Goal: Task Accomplishment & Management: Use online tool/utility

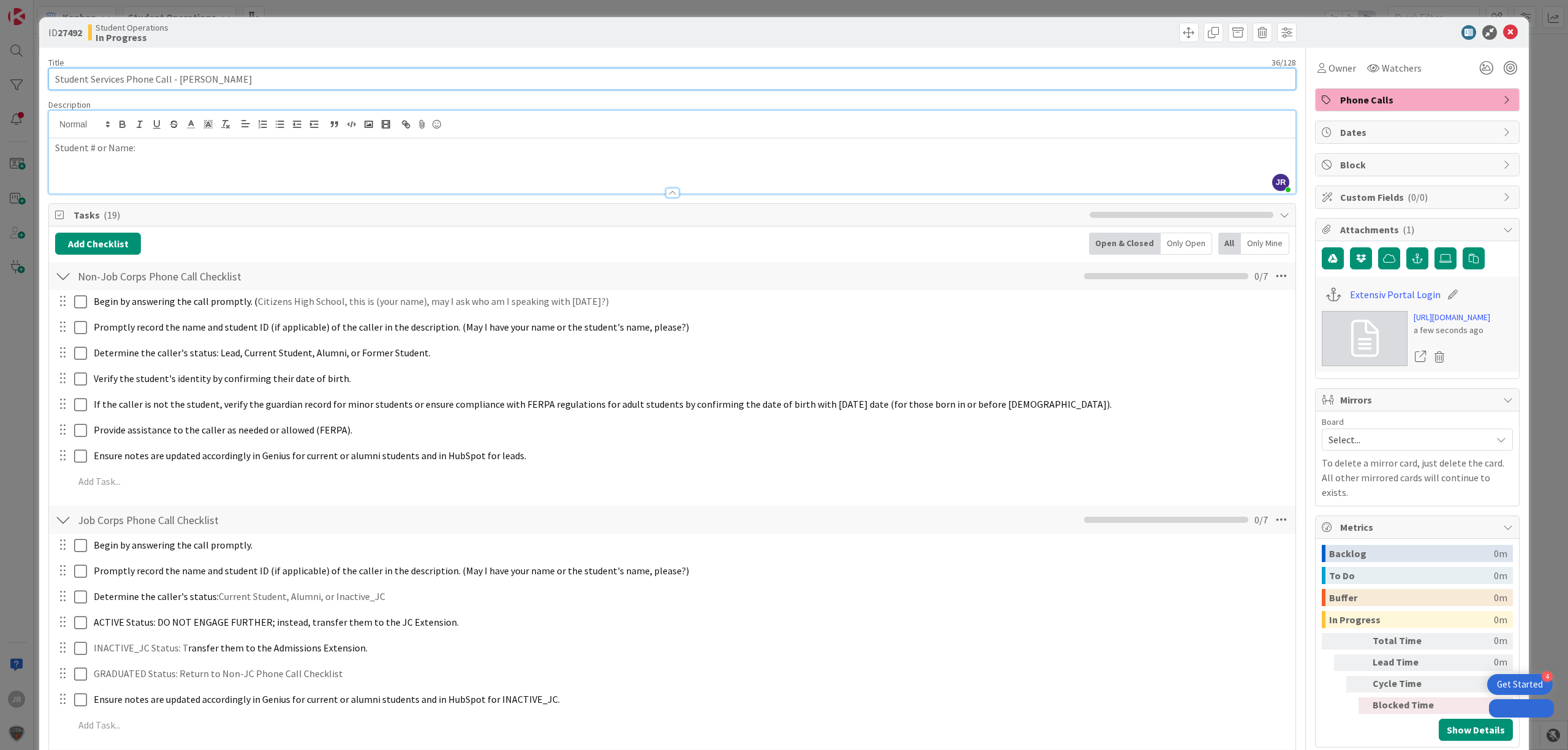
click at [177, 79] on input "Student Services Phone Call - [PERSON_NAME]" at bounding box center [671, 79] width 1247 height 22
click at [186, 79] on input "Student Services Phone Call - [PERSON_NAME]" at bounding box center [671, 79] width 1247 height 22
click at [191, 79] on input "Student Services Phone Call - [PERSON_NAME]" at bounding box center [671, 79] width 1247 height 22
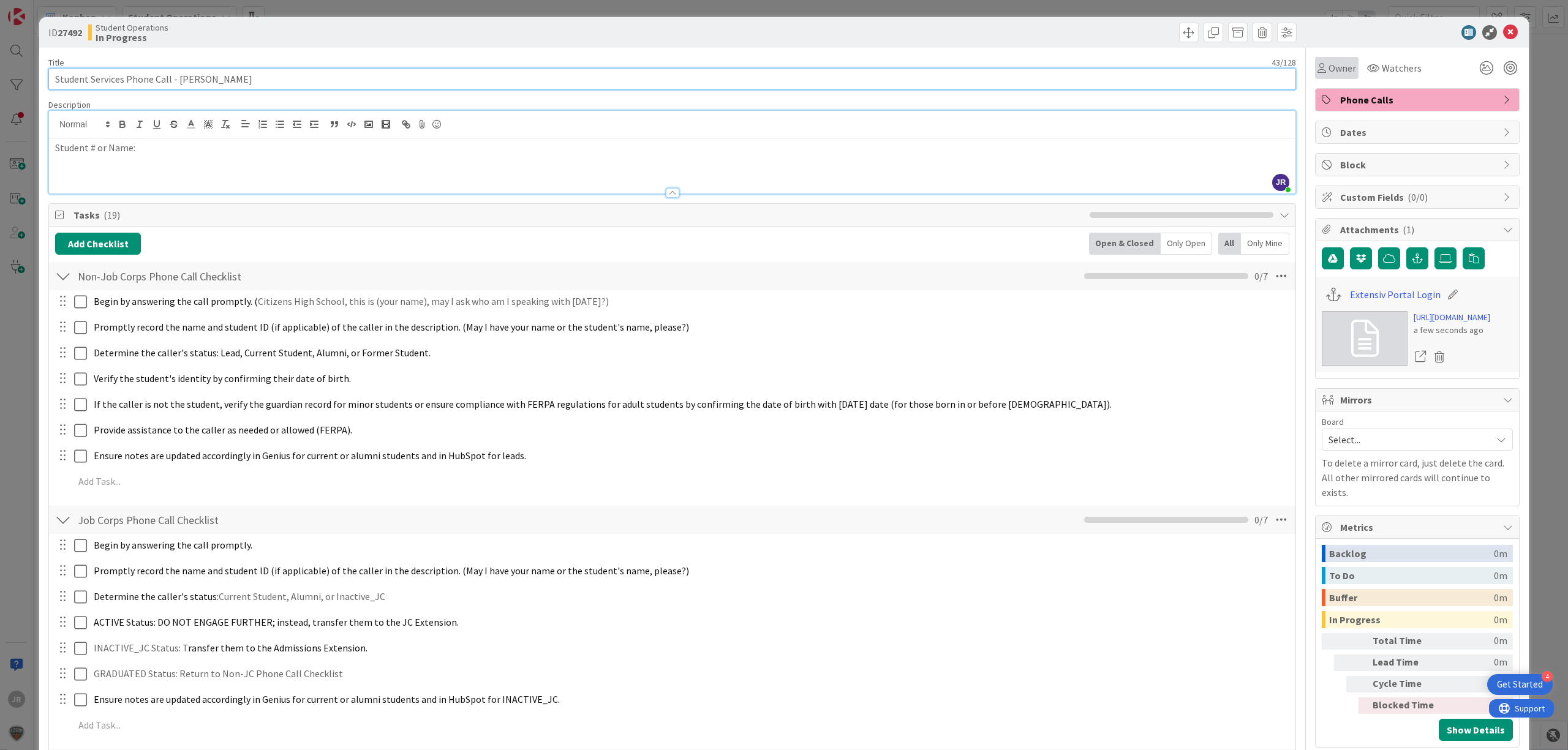
type input "Student Services Phone Call - [PERSON_NAME]"
click at [1328, 70] on span "Owner" at bounding box center [1342, 68] width 28 height 15
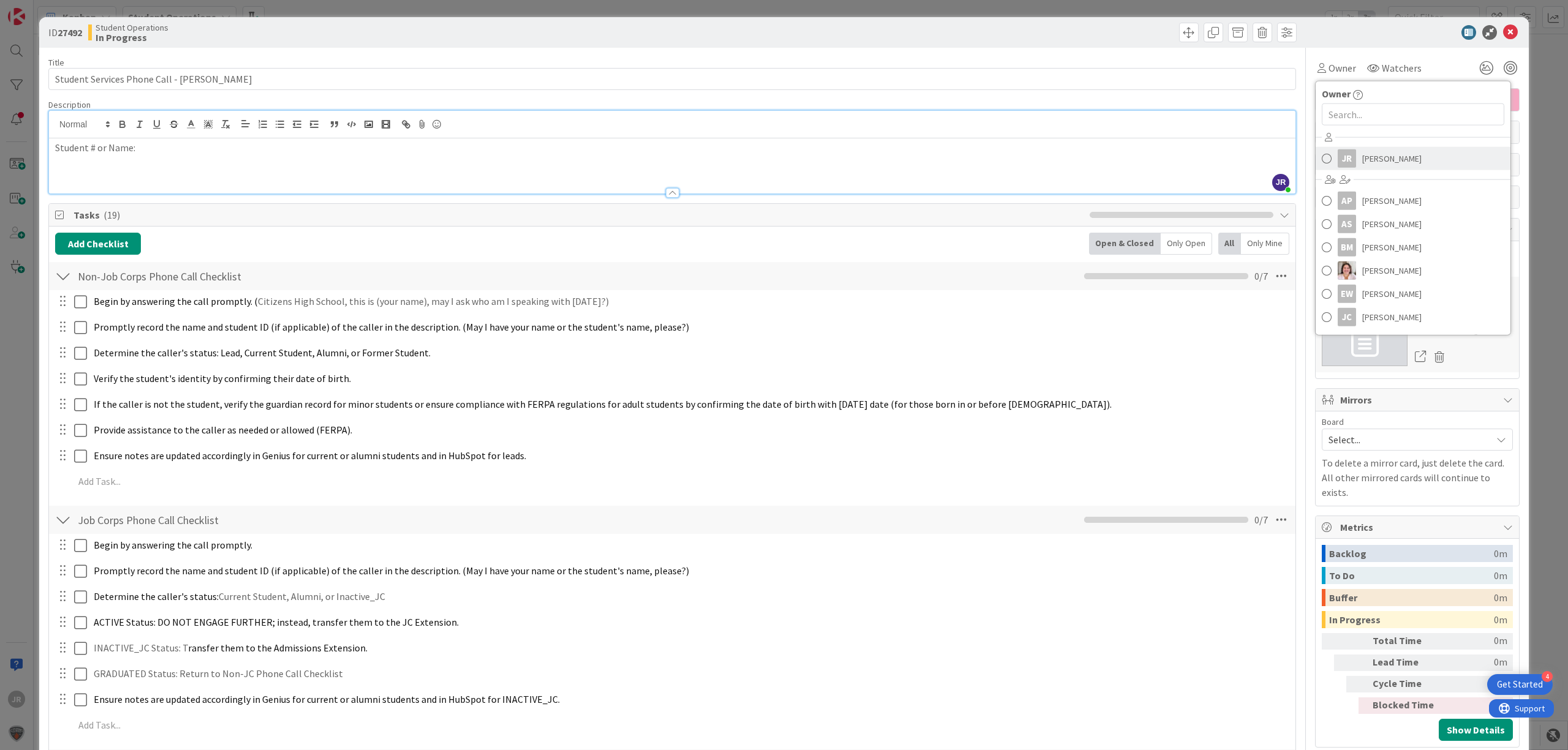
click at [1343, 152] on div "JR" at bounding box center [1346, 159] width 19 height 19
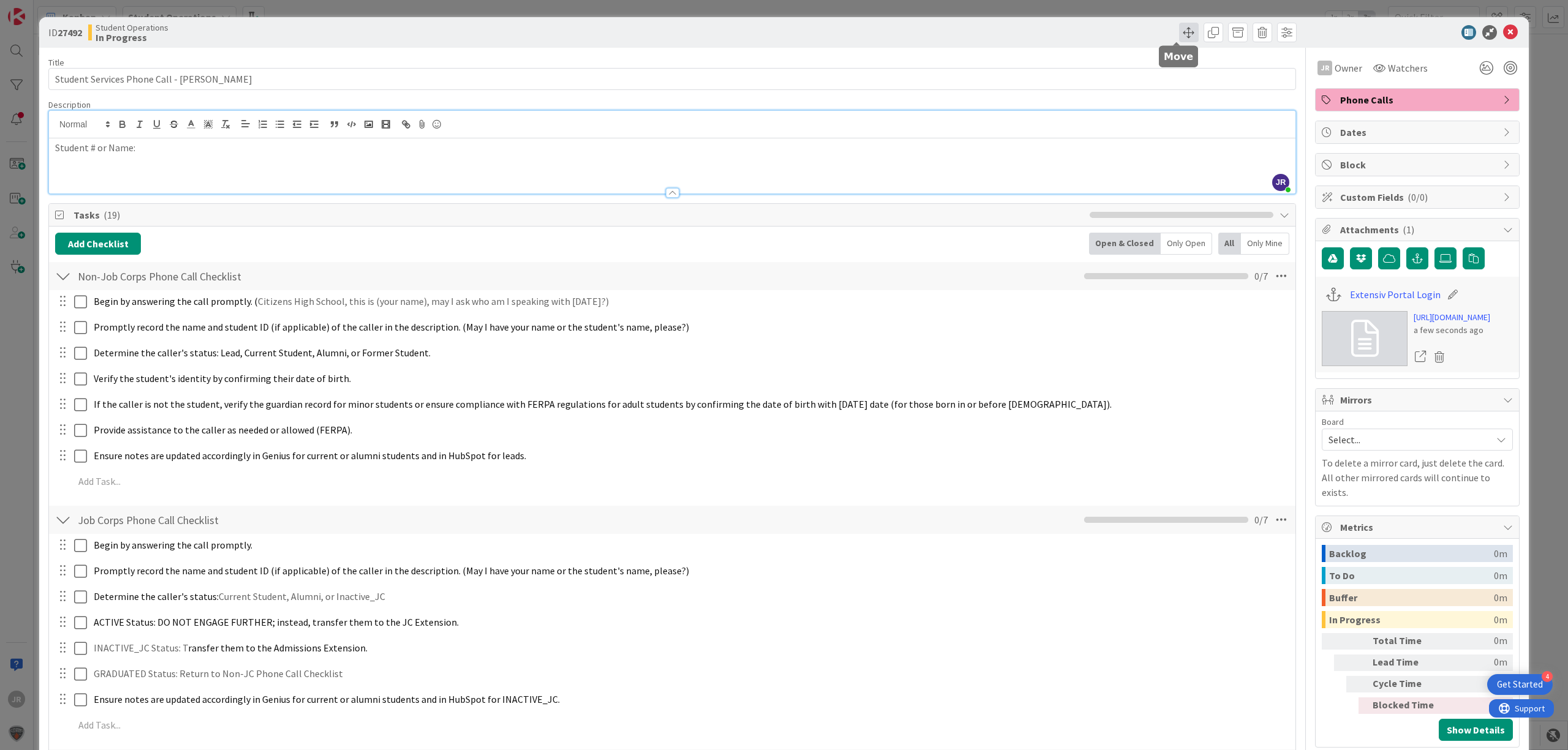
click at [1179, 26] on span at bounding box center [1188, 32] width 19 height 19
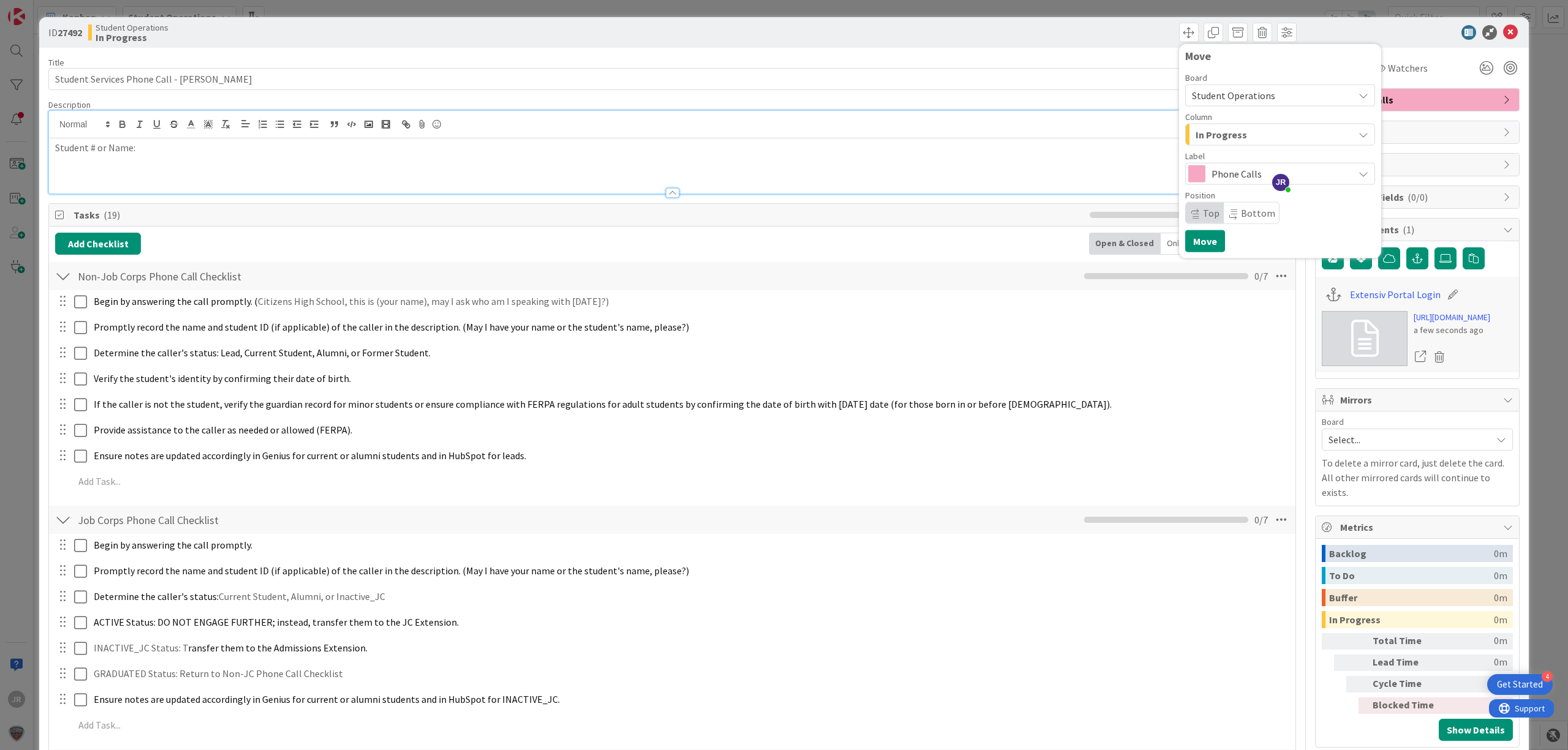
click at [1200, 133] on span "In Progress" at bounding box center [1220, 134] width 51 height 16
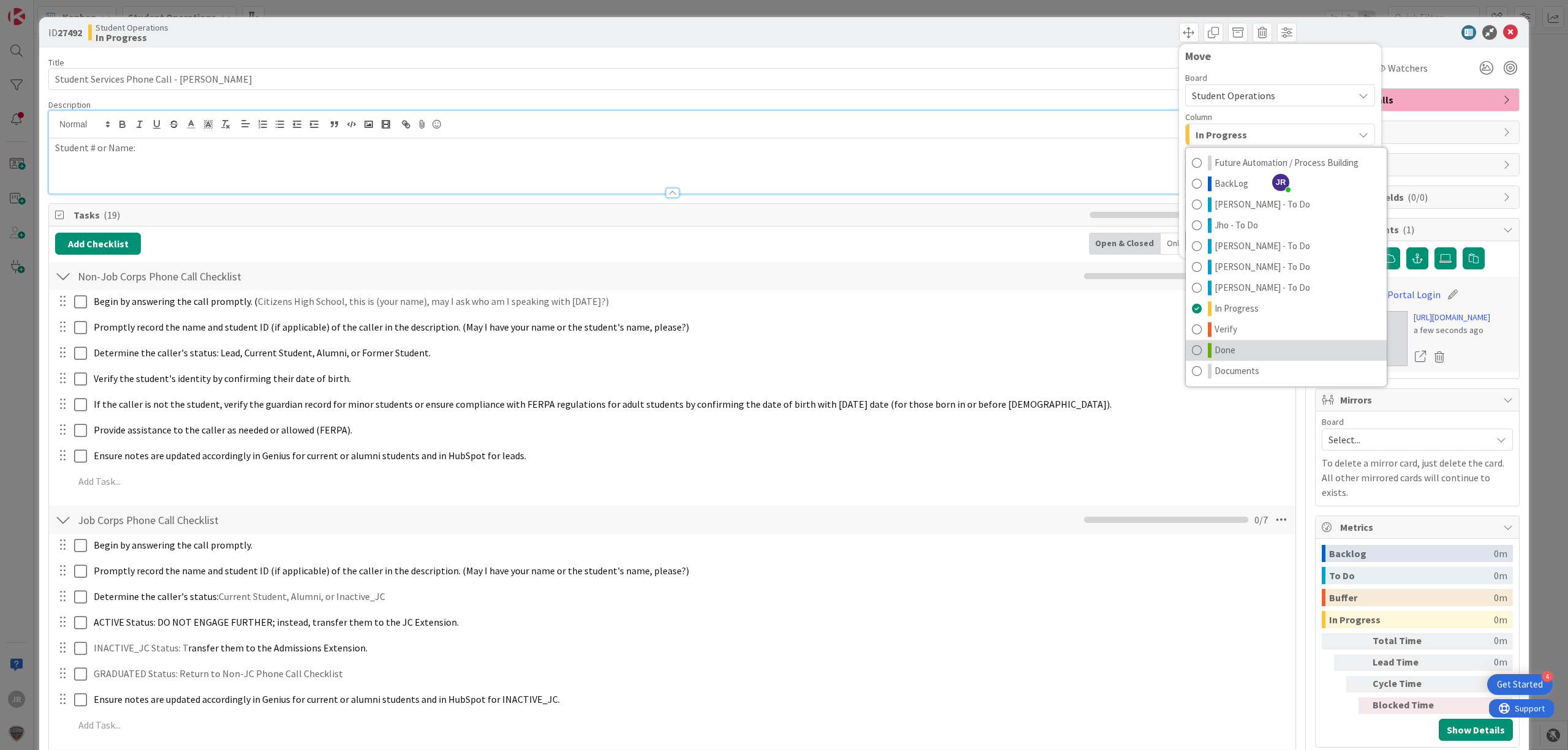
click at [1230, 356] on link "Done" at bounding box center [1285, 350] width 201 height 20
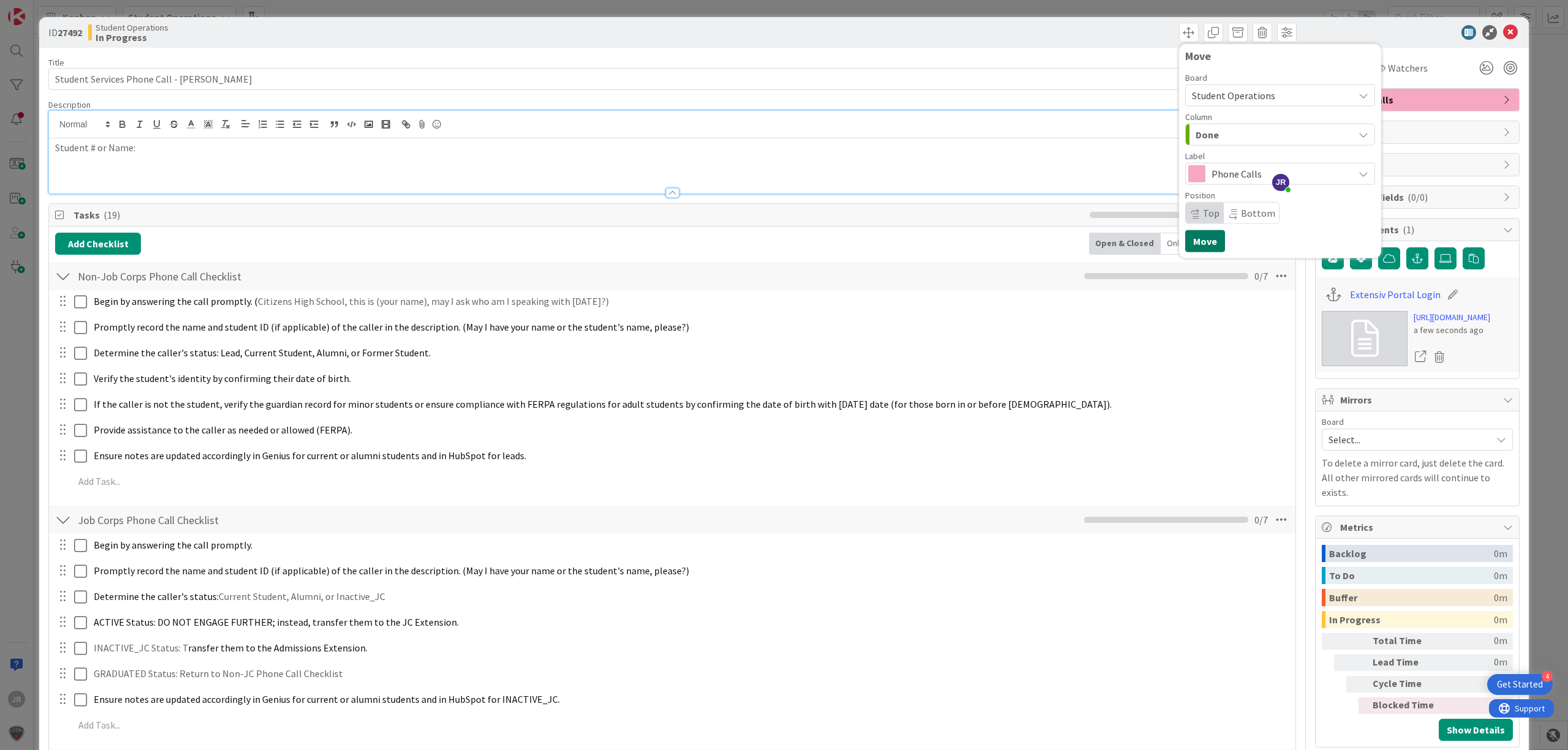
click at [1198, 244] on button "Move" at bounding box center [1205, 241] width 40 height 22
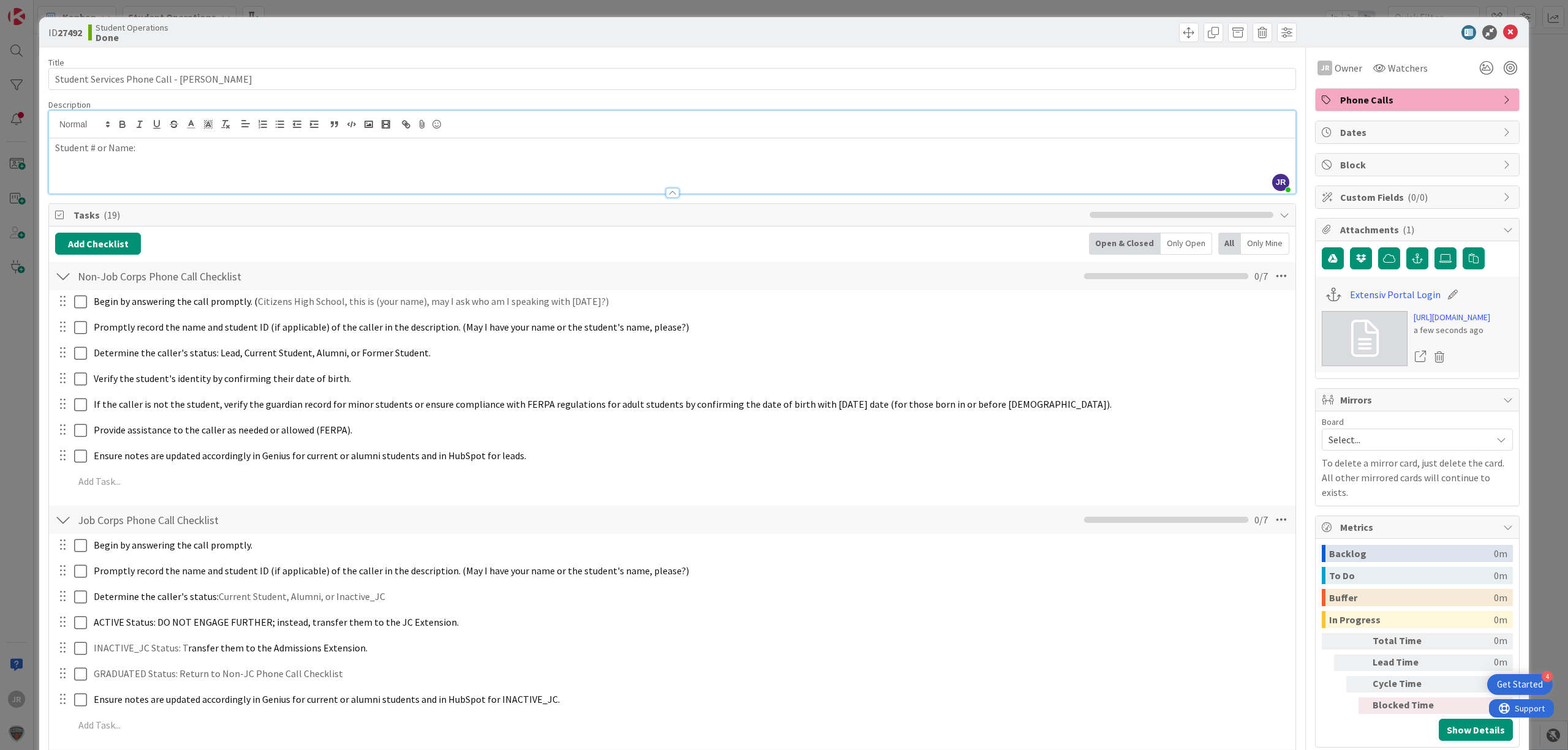
click at [1093, 8] on div "ID 27492 Student Operations Done Move Move Title 43 / 128 Student Services Phon…" at bounding box center [784, 375] width 1568 height 750
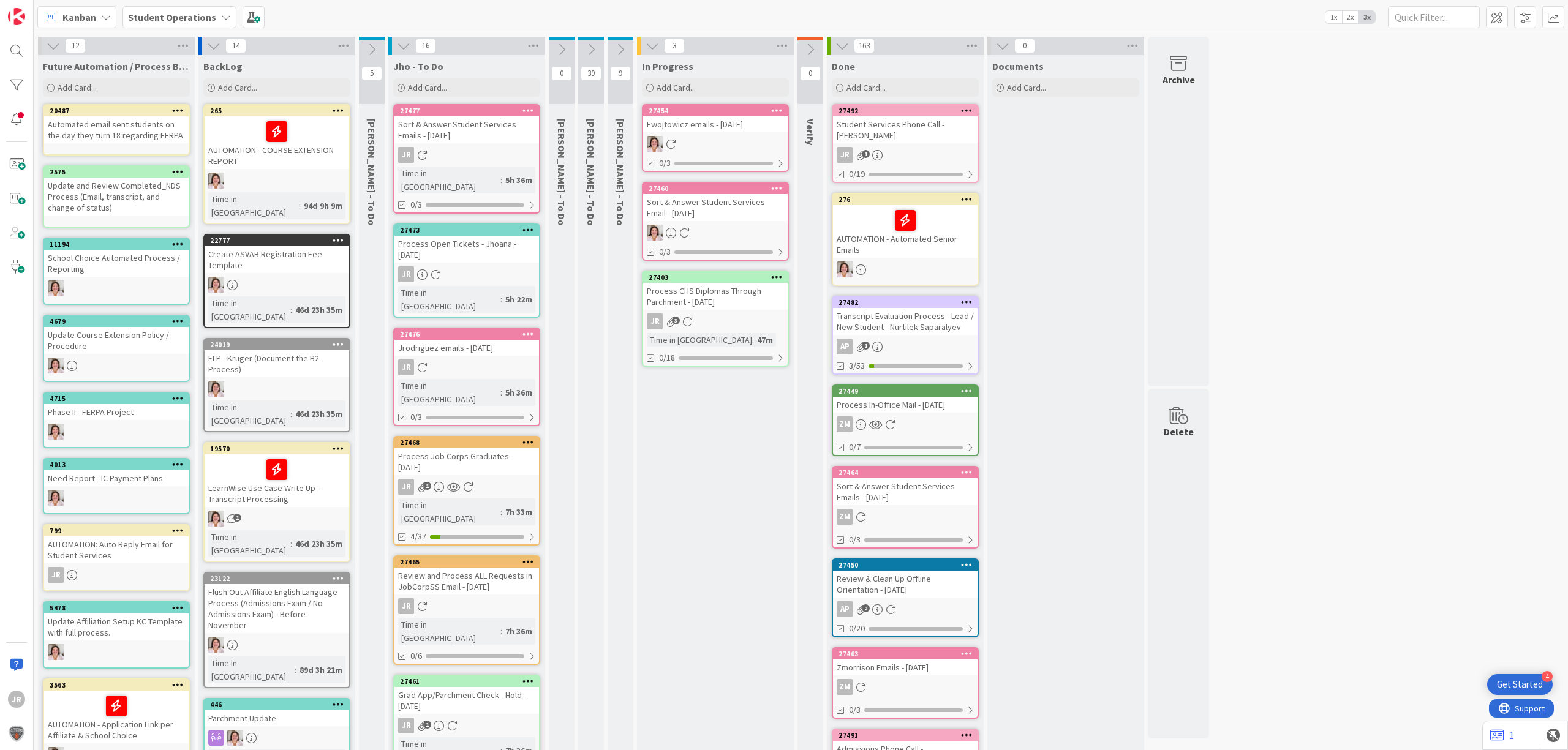
click at [564, 48] on icon at bounding box center [561, 49] width 14 height 14
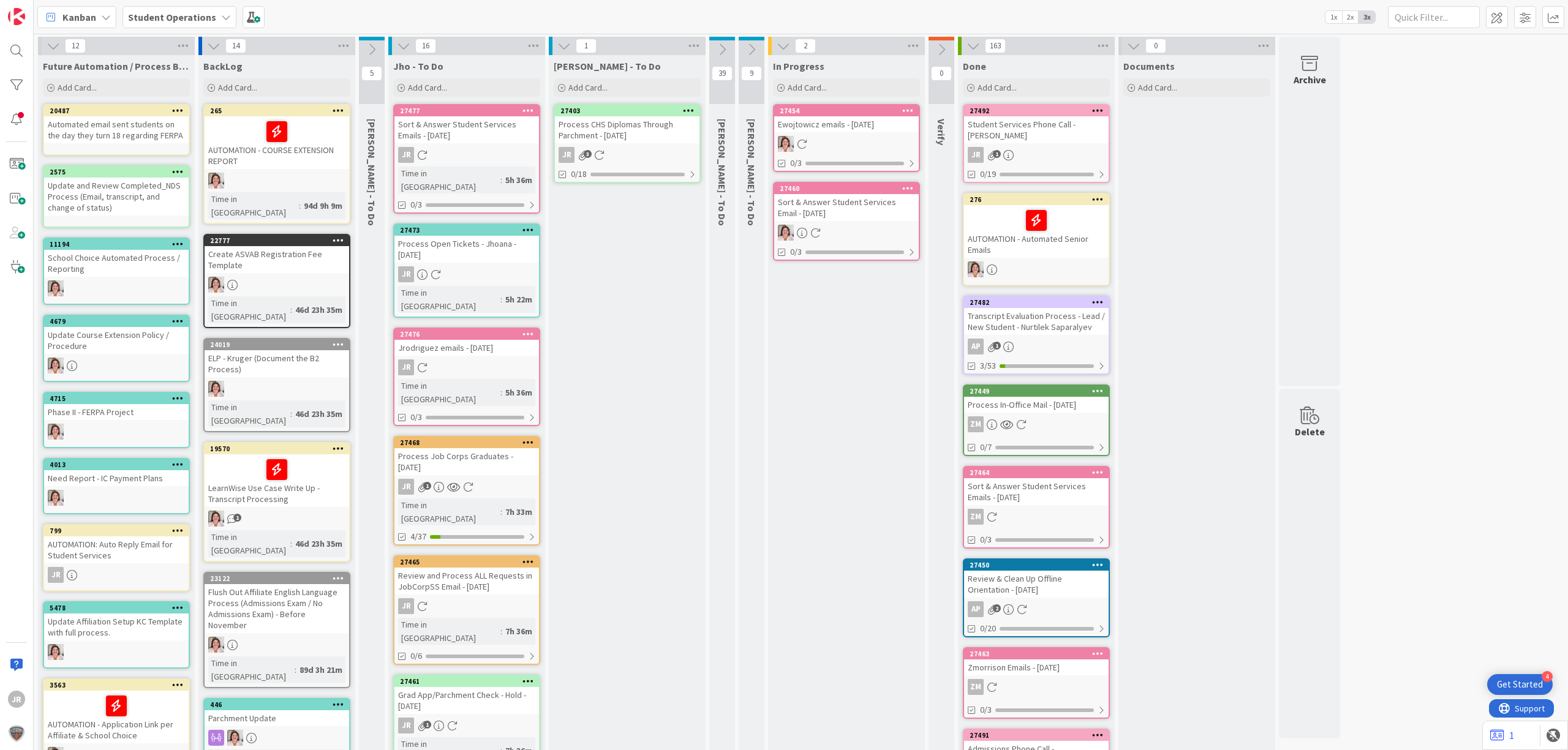
click at [623, 123] on div "Process CHS Diplomas Through Parchment - [DATE]" at bounding box center [627, 129] width 145 height 27
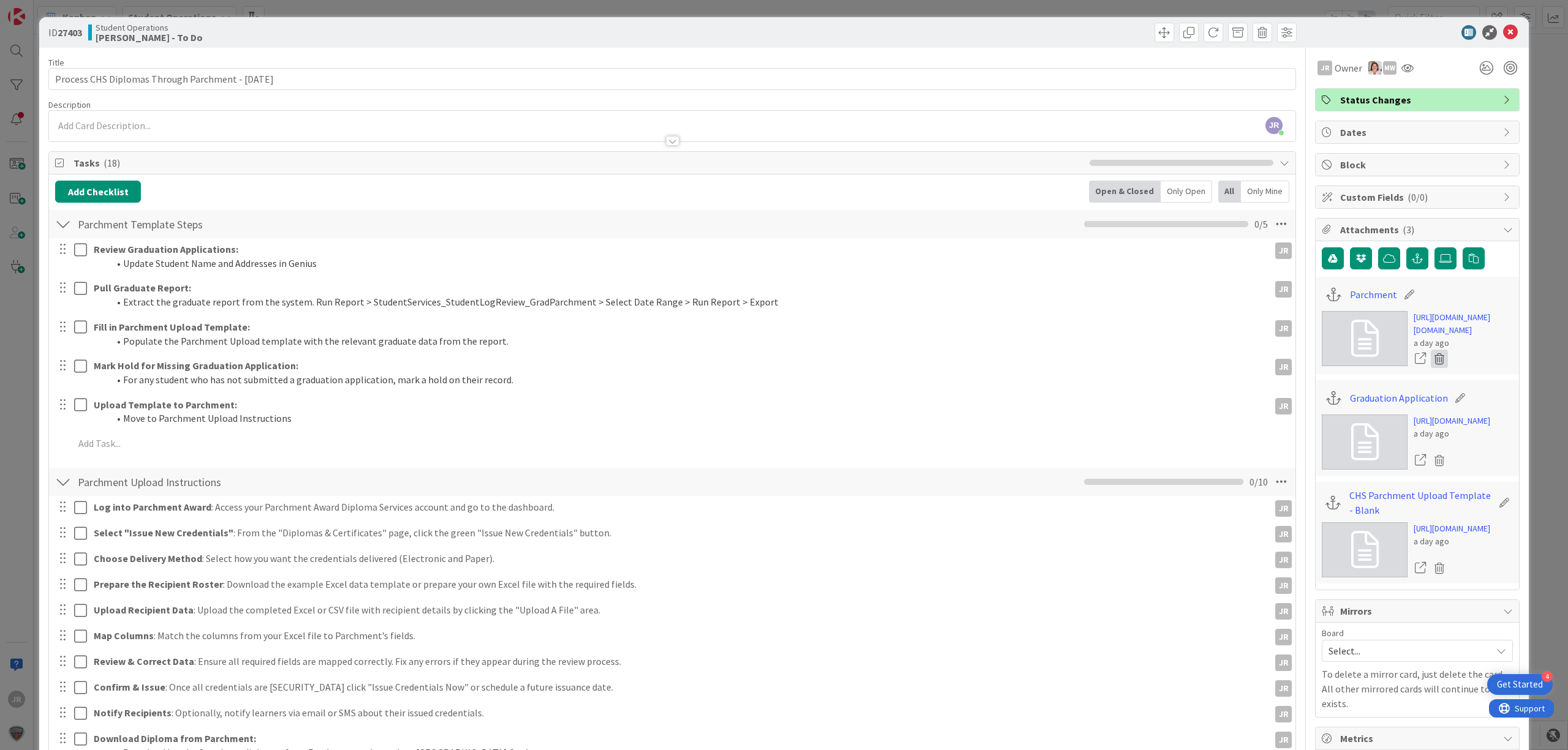
click at [1431, 368] on icon at bounding box center [1439, 359] width 17 height 19
click at [1313, 429] on button "Delete" at bounding box center [1325, 418] width 46 height 22
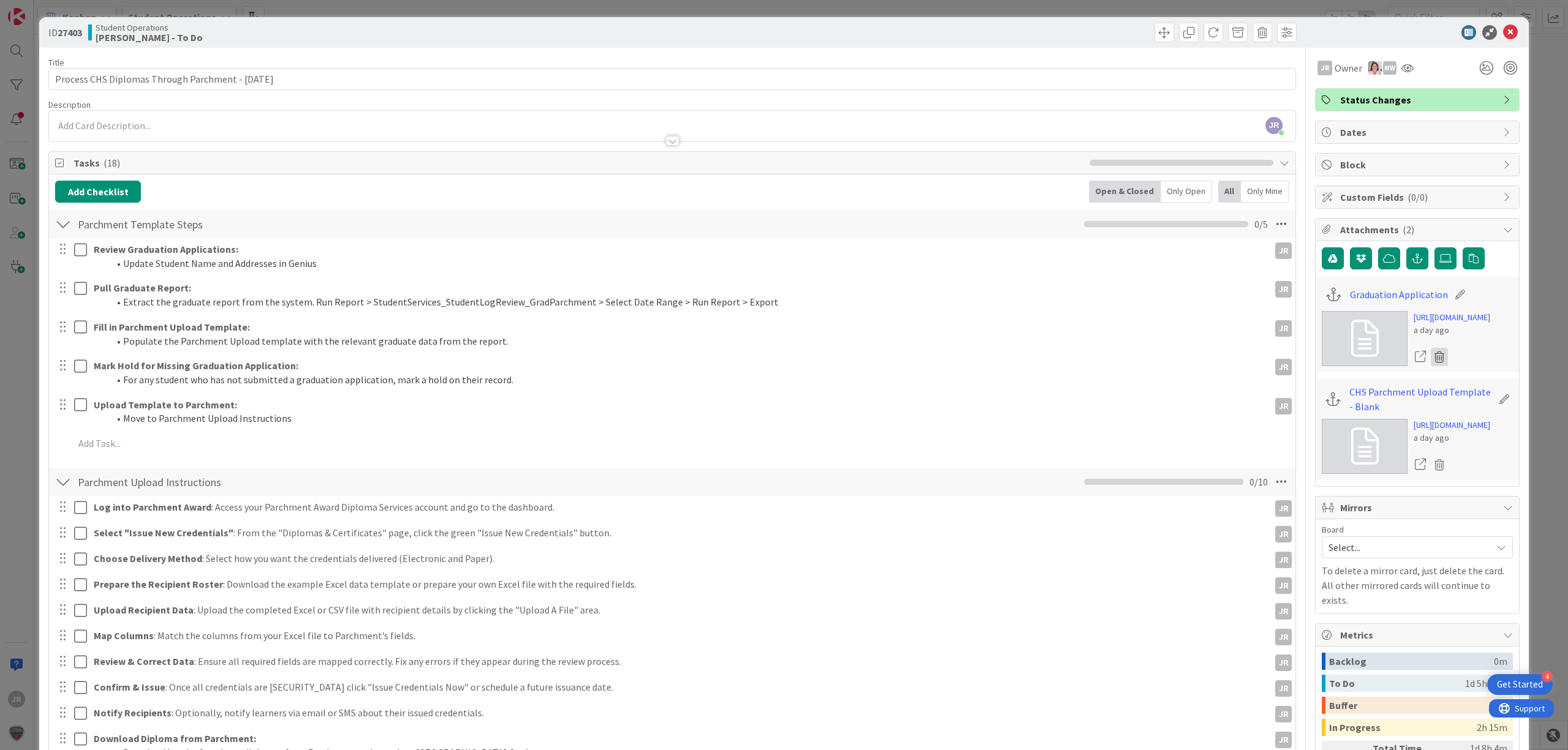
click at [1434, 366] on icon at bounding box center [1439, 357] width 17 height 19
click at [1313, 427] on button "Delete" at bounding box center [1325, 416] width 46 height 22
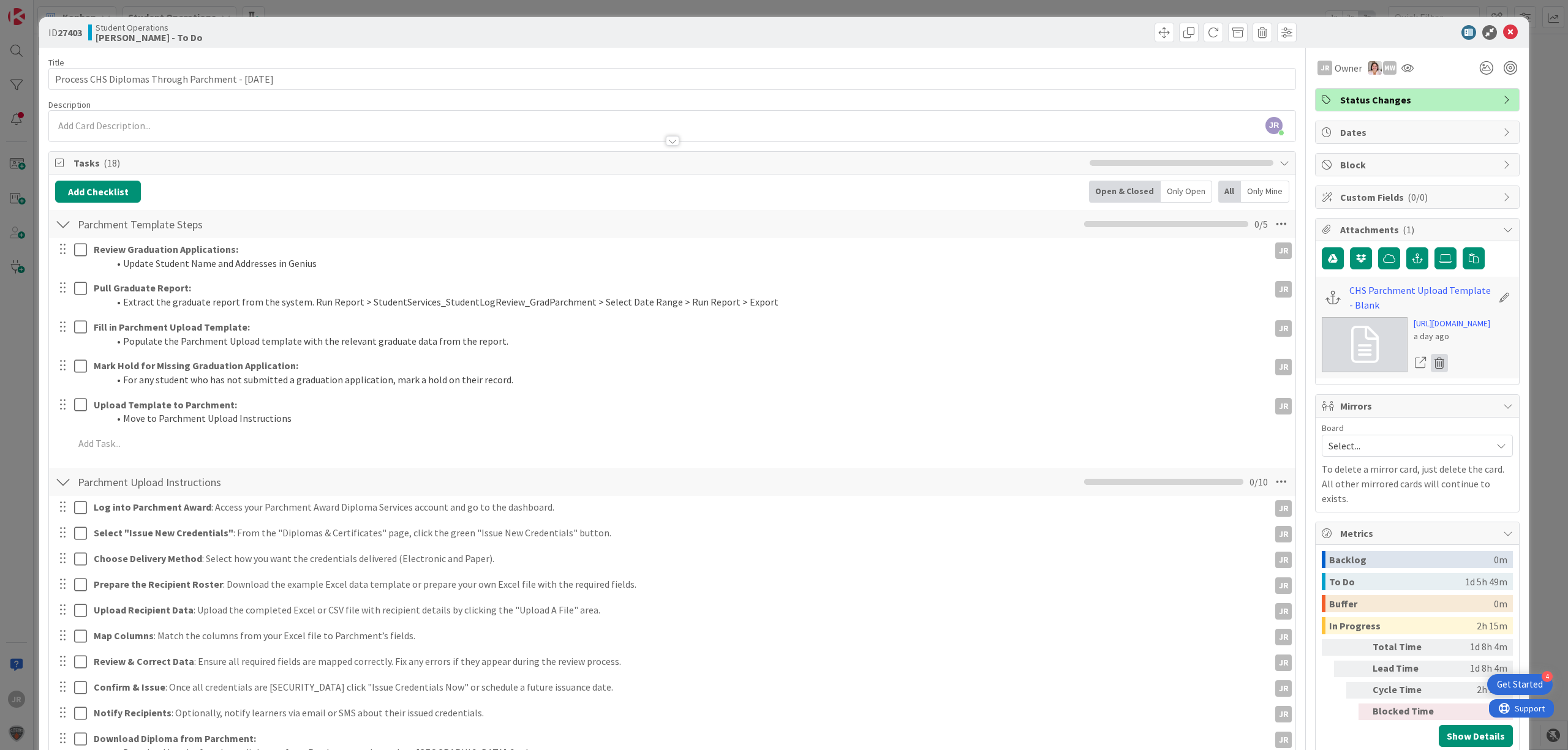
click at [1431, 372] on icon at bounding box center [1439, 363] width 17 height 19
click at [1321, 434] on button "Delete" at bounding box center [1325, 423] width 46 height 22
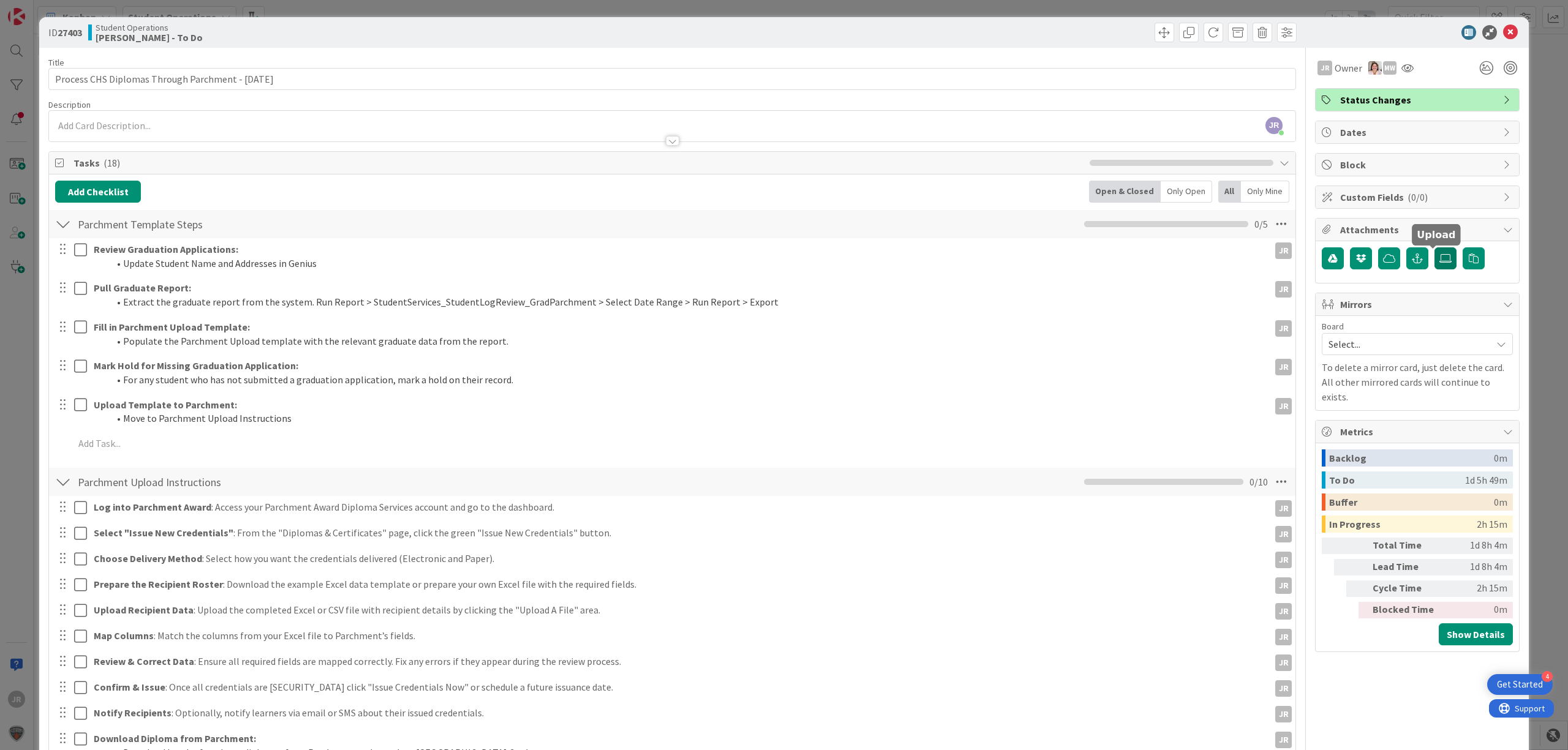
click at [1434, 253] on label at bounding box center [1446, 259] width 22 height 22
click at [1434, 248] on input "file" at bounding box center [1434, 248] width 0 height 0
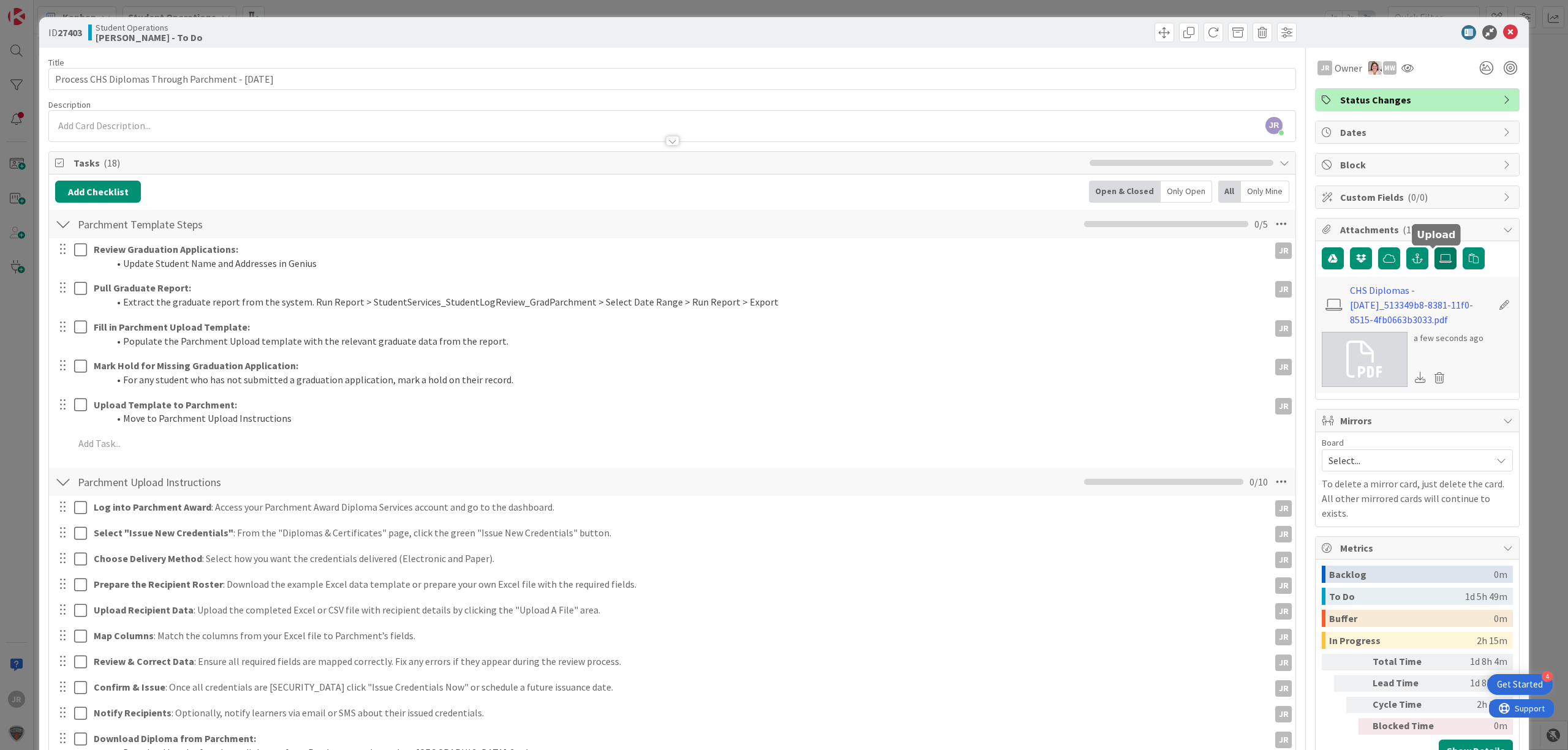
click at [1439, 255] on icon at bounding box center [1445, 258] width 12 height 10
click at [1434, 248] on input "file" at bounding box center [1434, 248] width 0 height 0
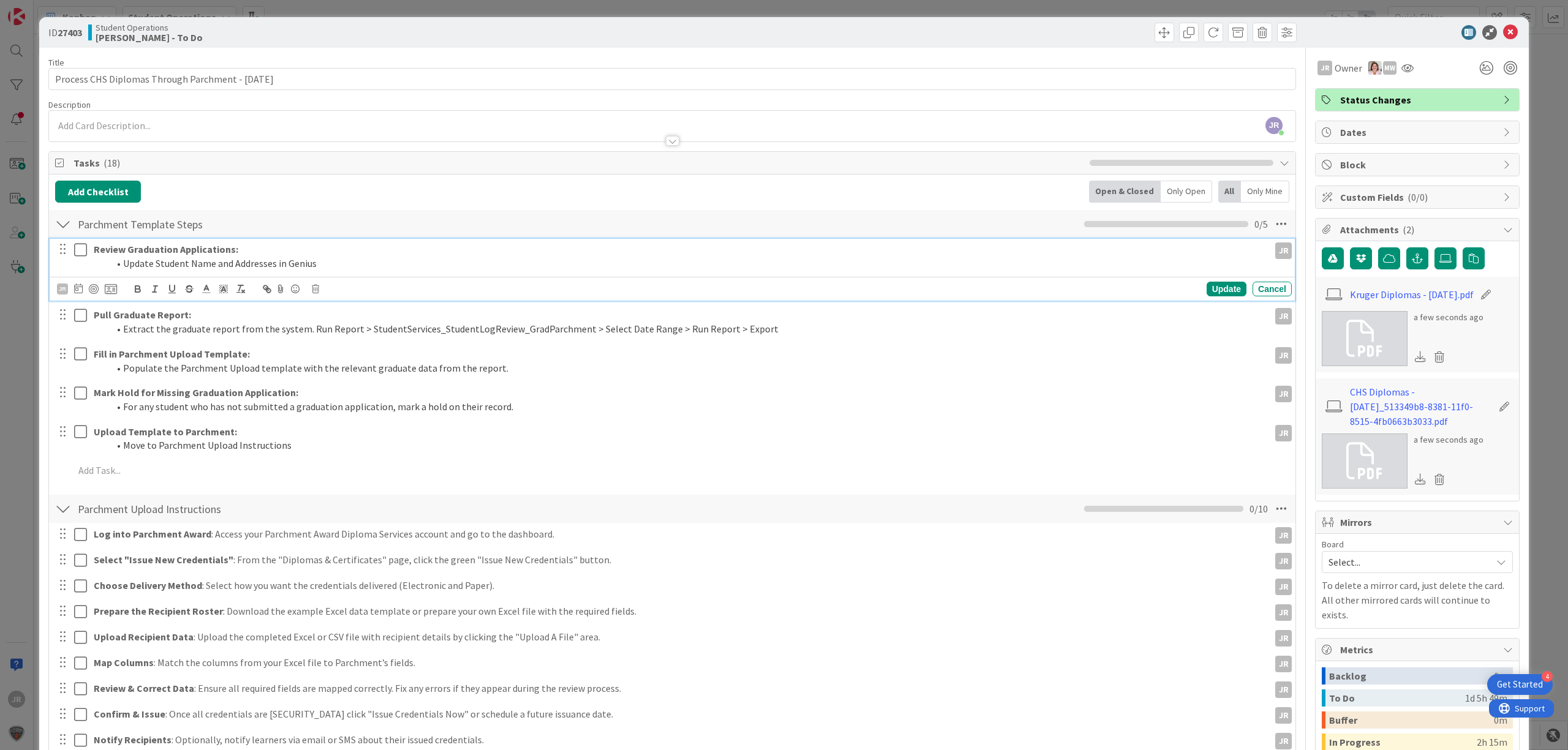
click at [80, 255] on icon at bounding box center [83, 250] width 19 height 15
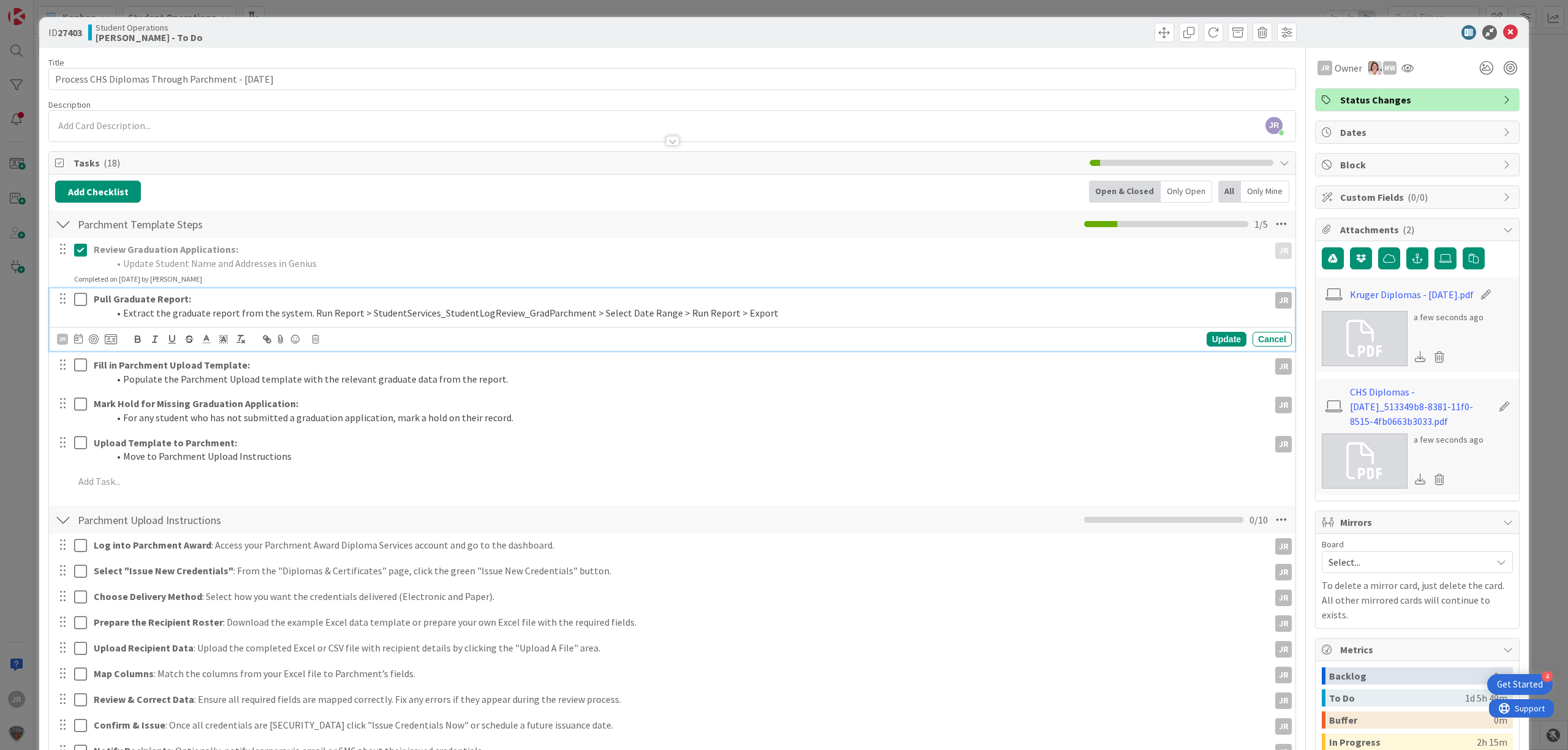
click at [81, 293] on icon at bounding box center [83, 299] width 19 height 15
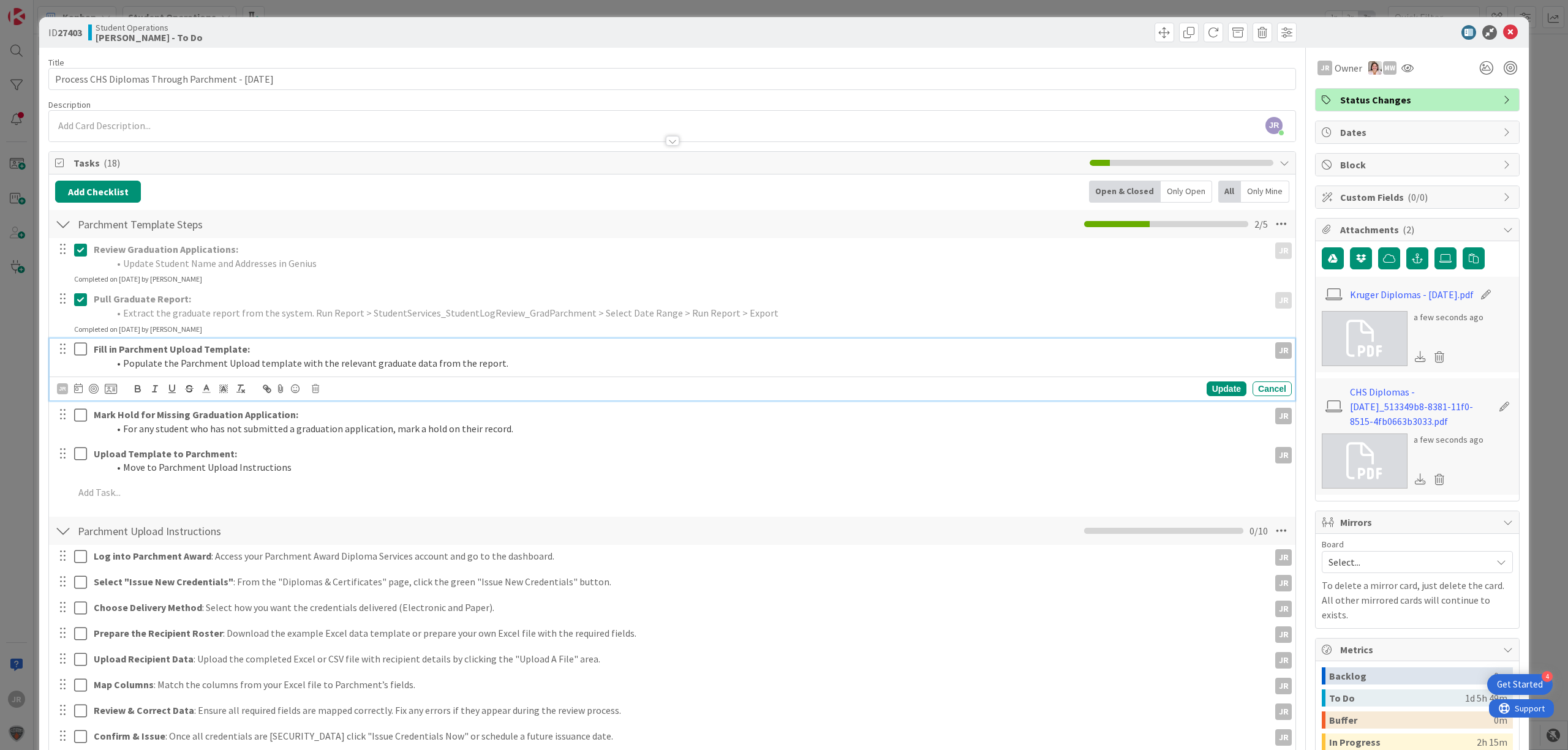
click at [81, 343] on icon at bounding box center [83, 349] width 19 height 15
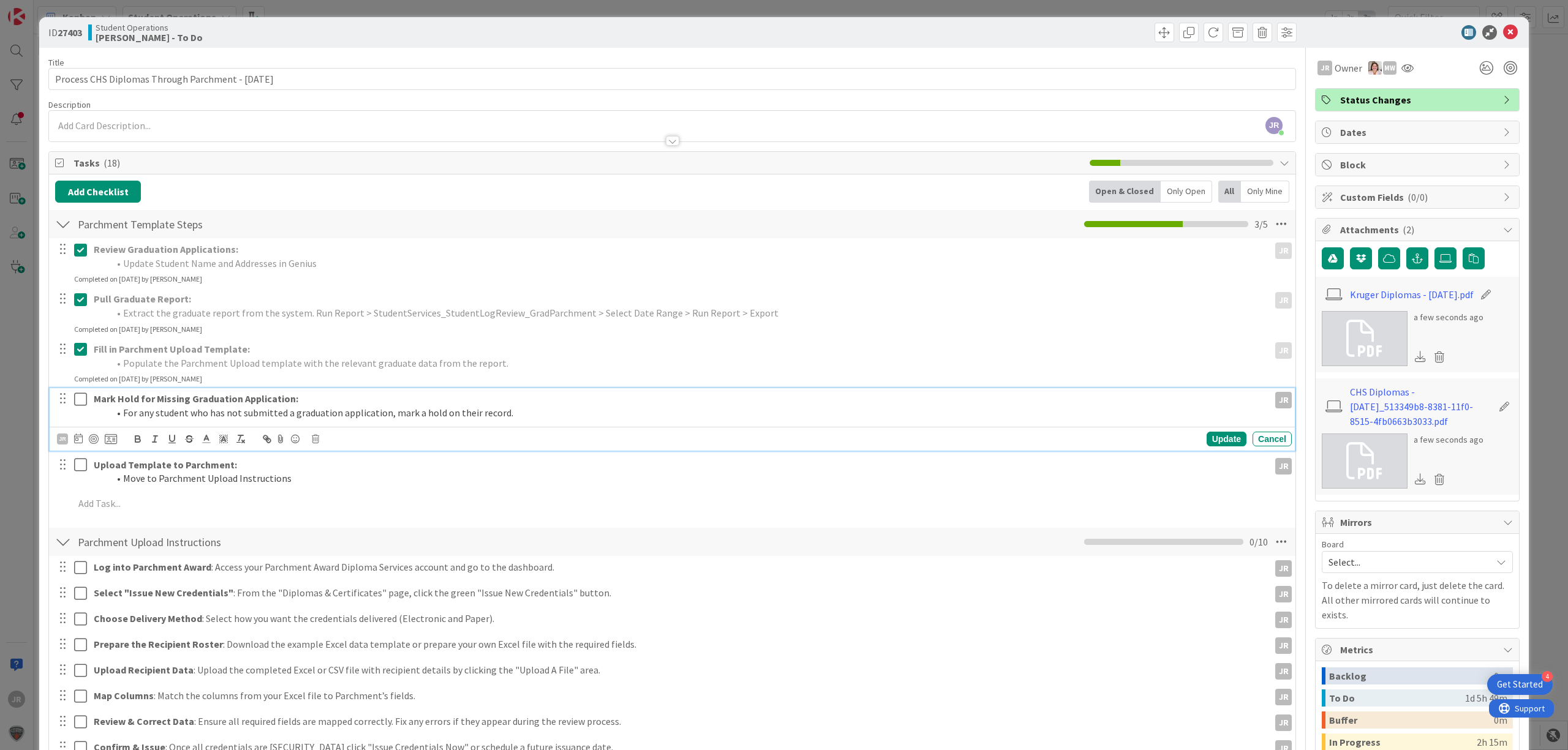
click at [82, 398] on icon at bounding box center [83, 400] width 19 height 15
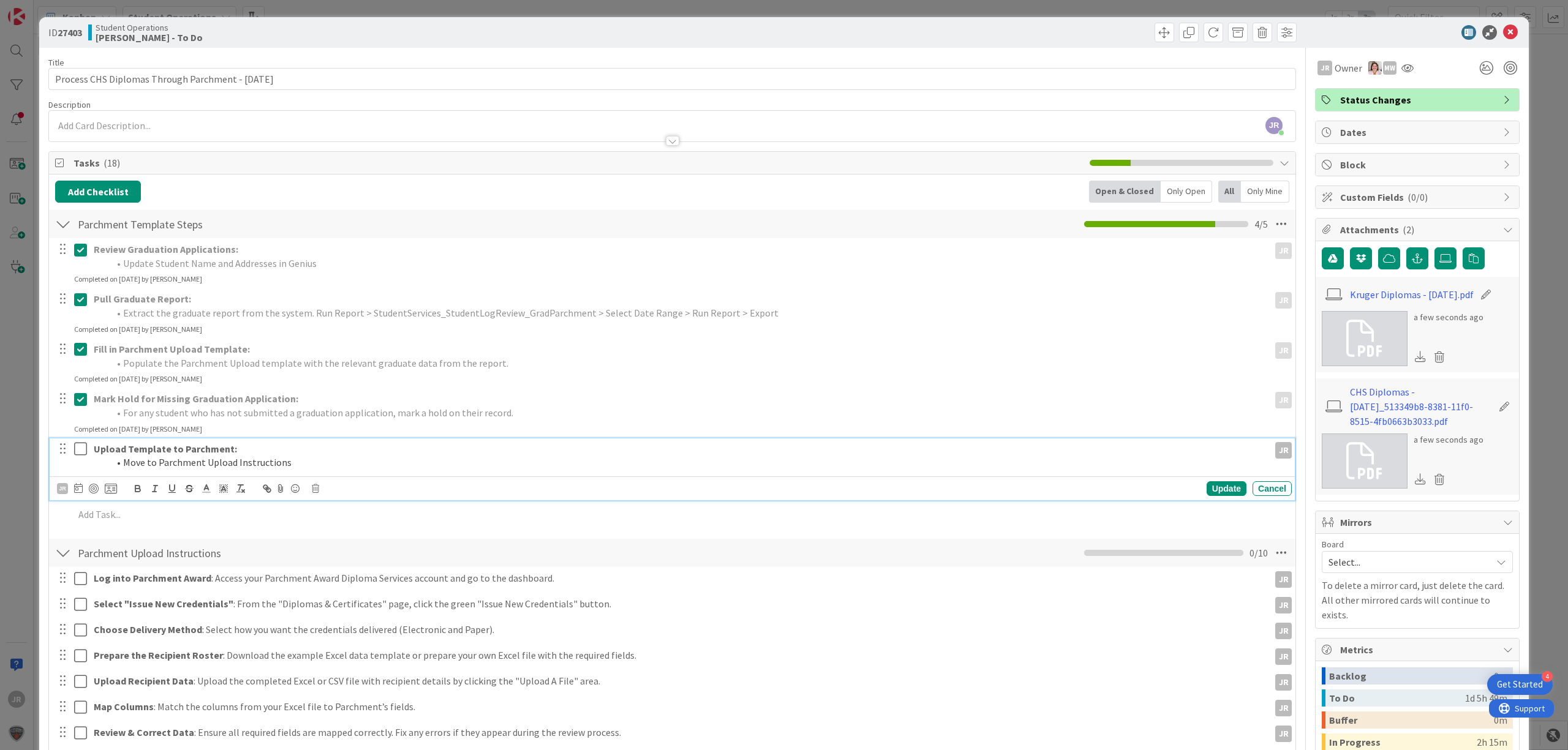
click at [79, 451] on icon at bounding box center [83, 449] width 19 height 15
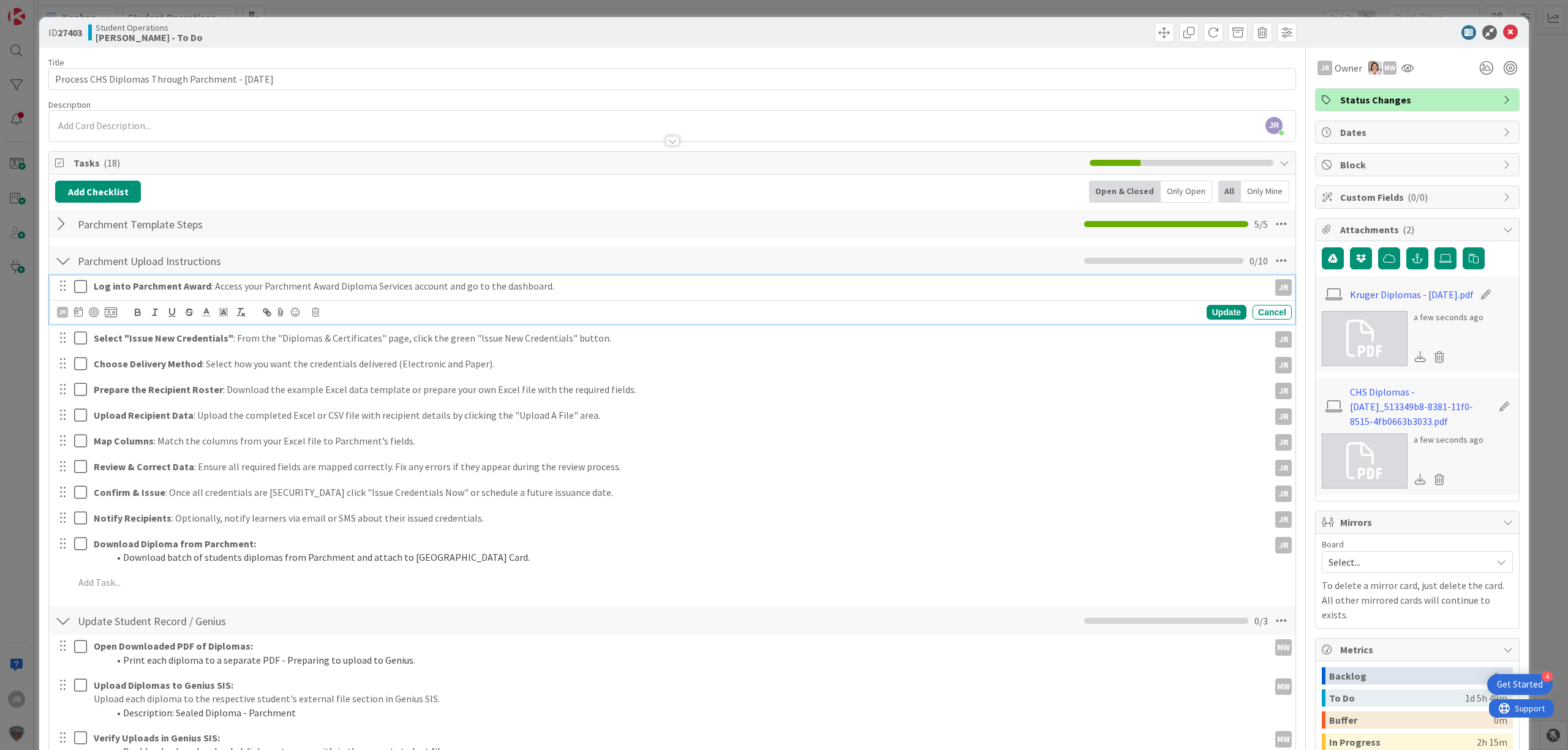
click at [82, 287] on icon at bounding box center [83, 286] width 19 height 15
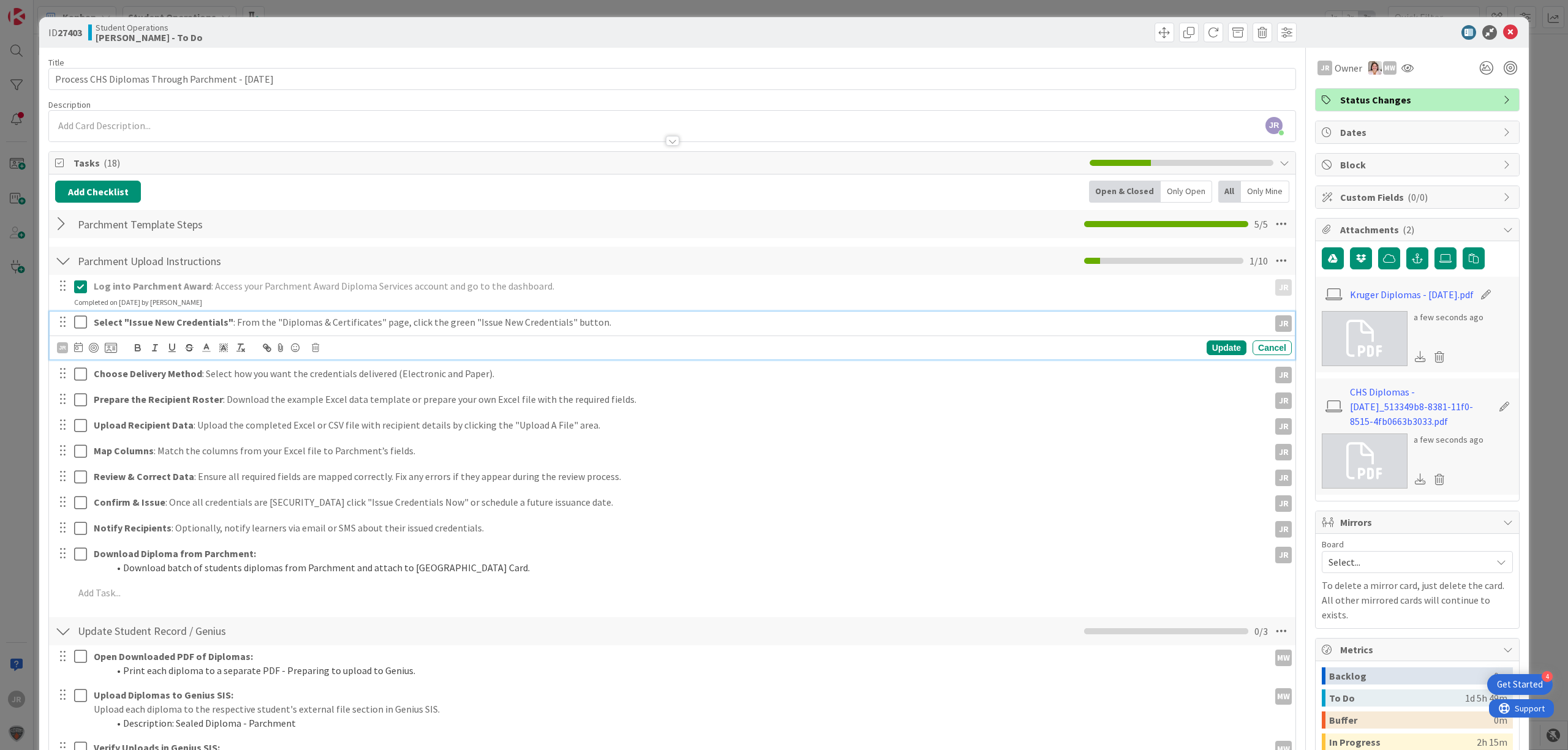
click at [79, 321] on icon at bounding box center [83, 322] width 19 height 15
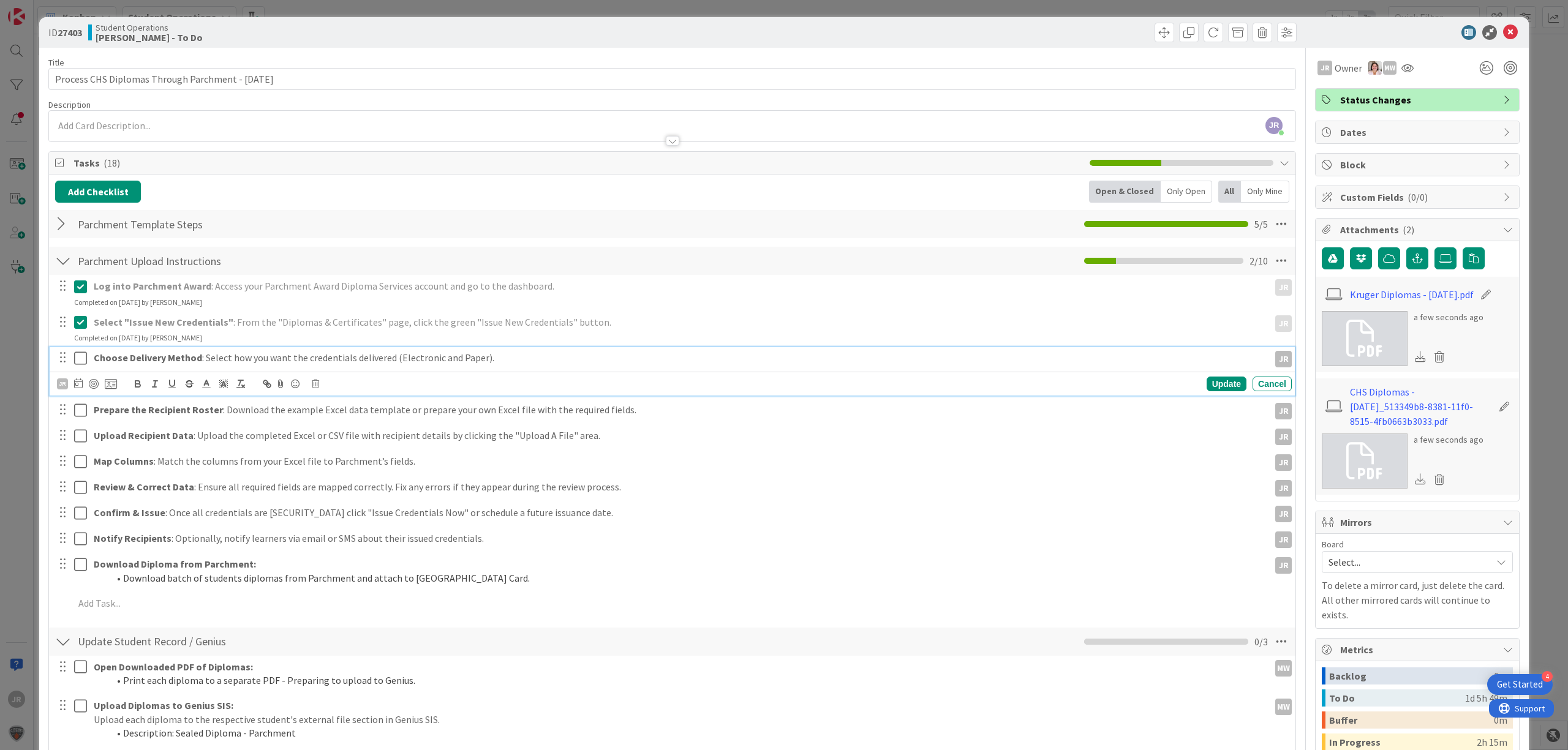
click at [81, 358] on icon at bounding box center [83, 358] width 19 height 15
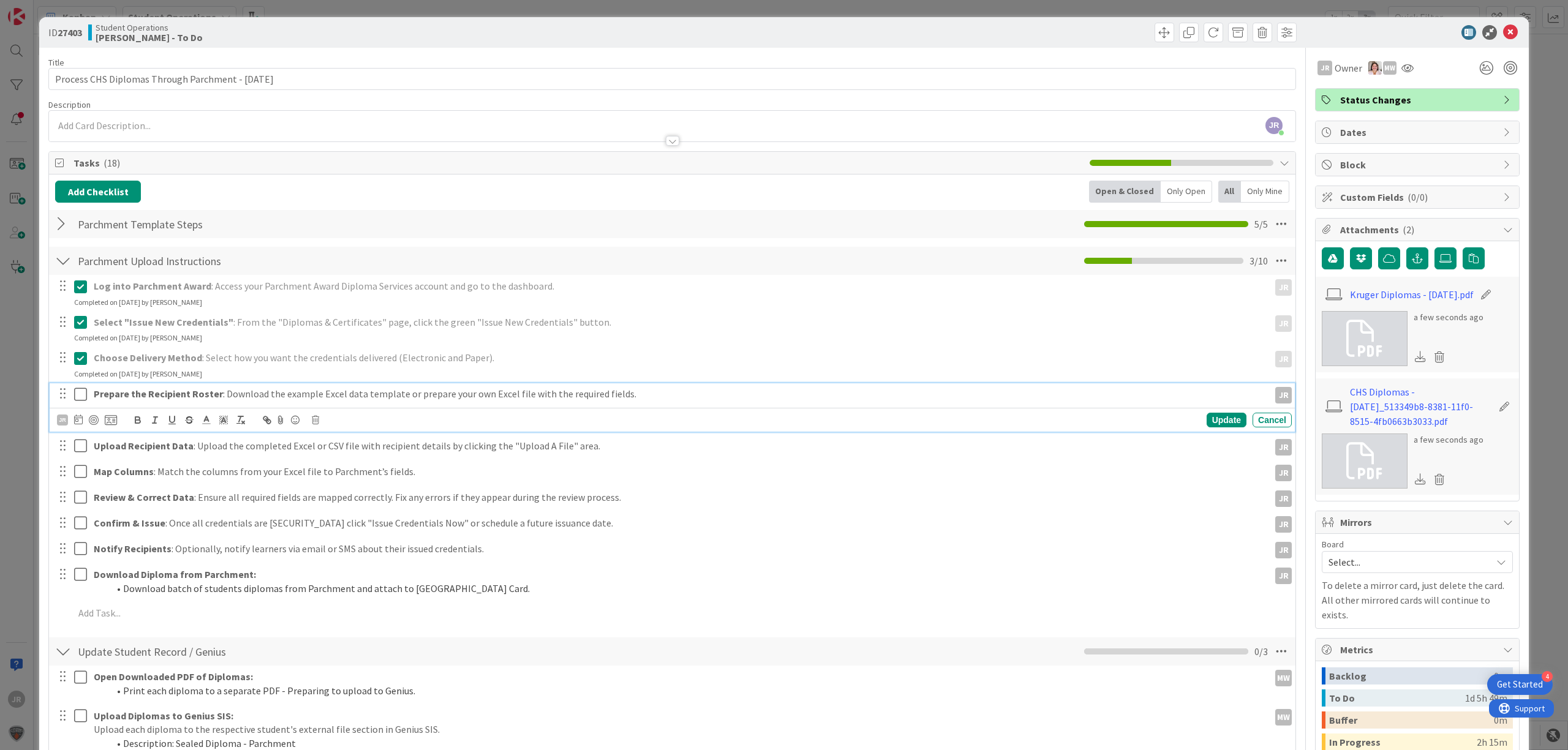
click at [81, 397] on icon at bounding box center [83, 394] width 19 height 15
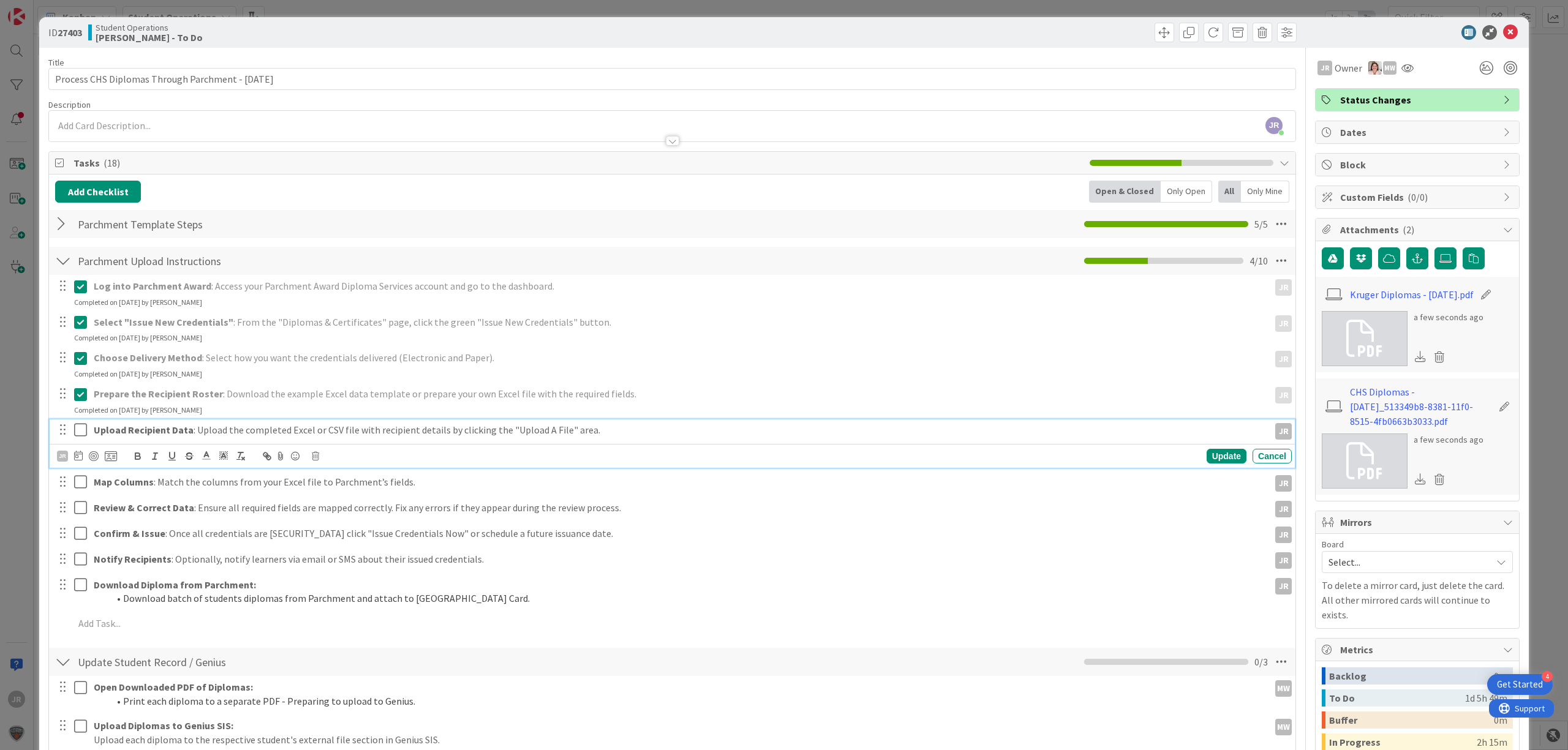
click at [81, 432] on icon at bounding box center [83, 430] width 19 height 15
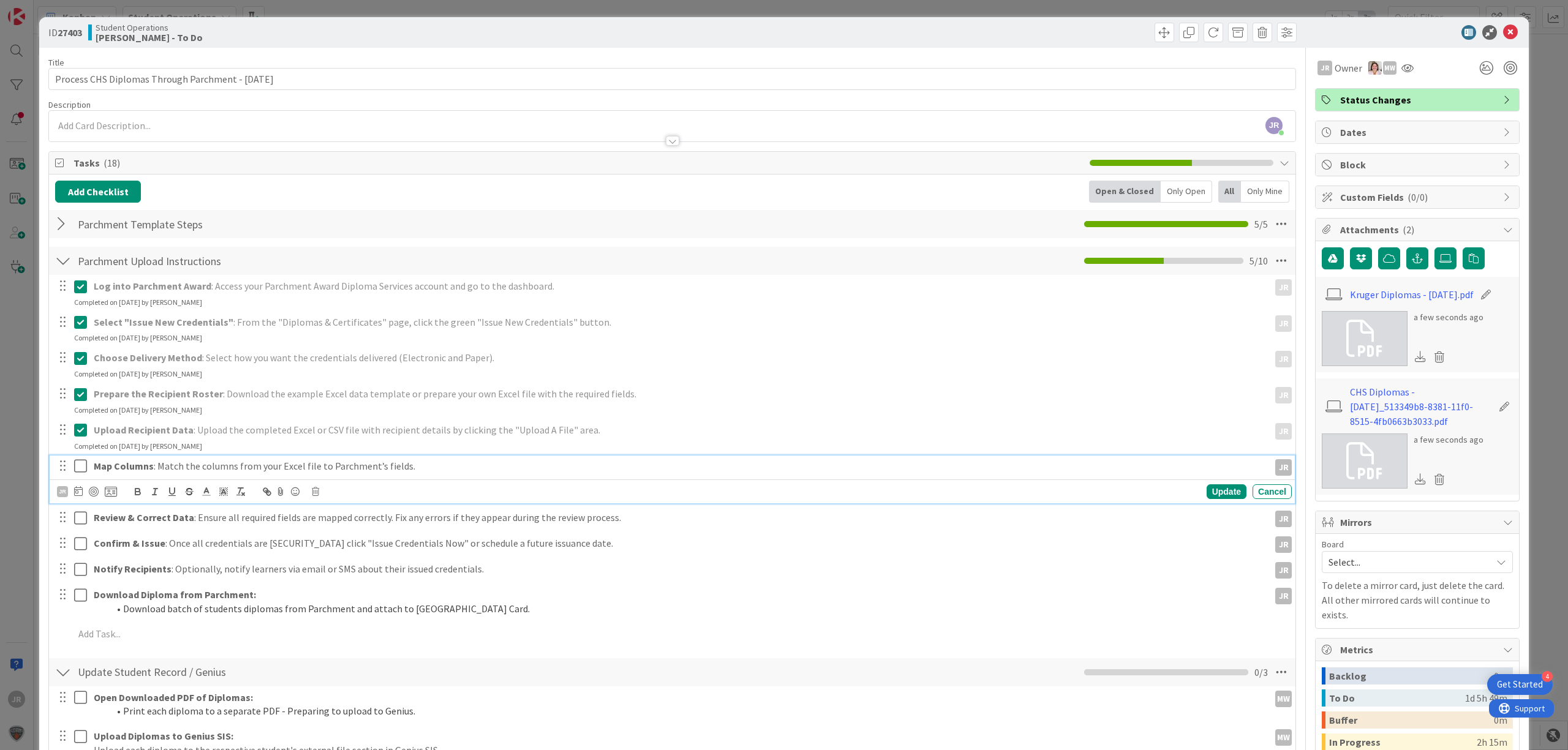
click at [83, 471] on icon at bounding box center [83, 466] width 19 height 15
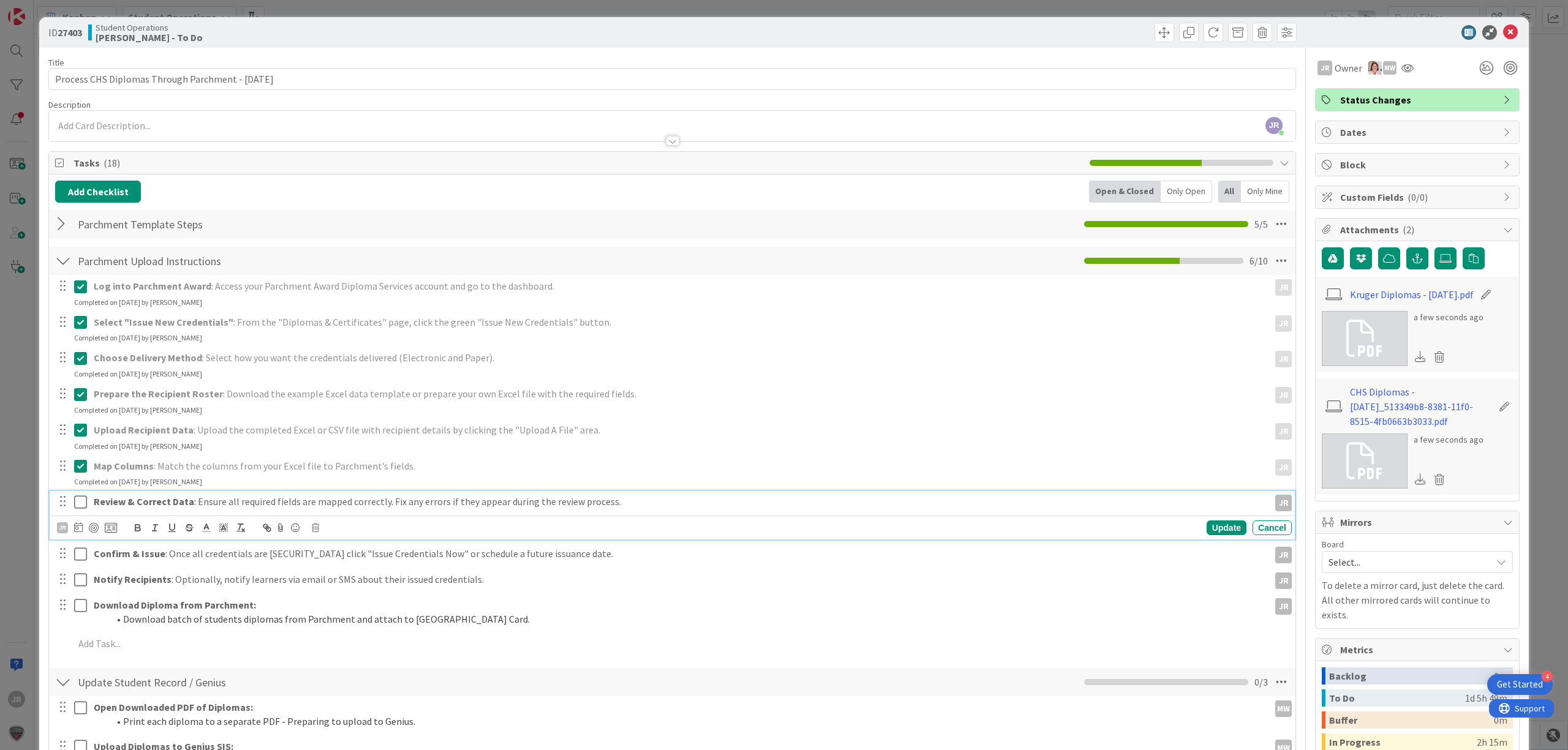
click at [83, 501] on icon at bounding box center [83, 502] width 19 height 15
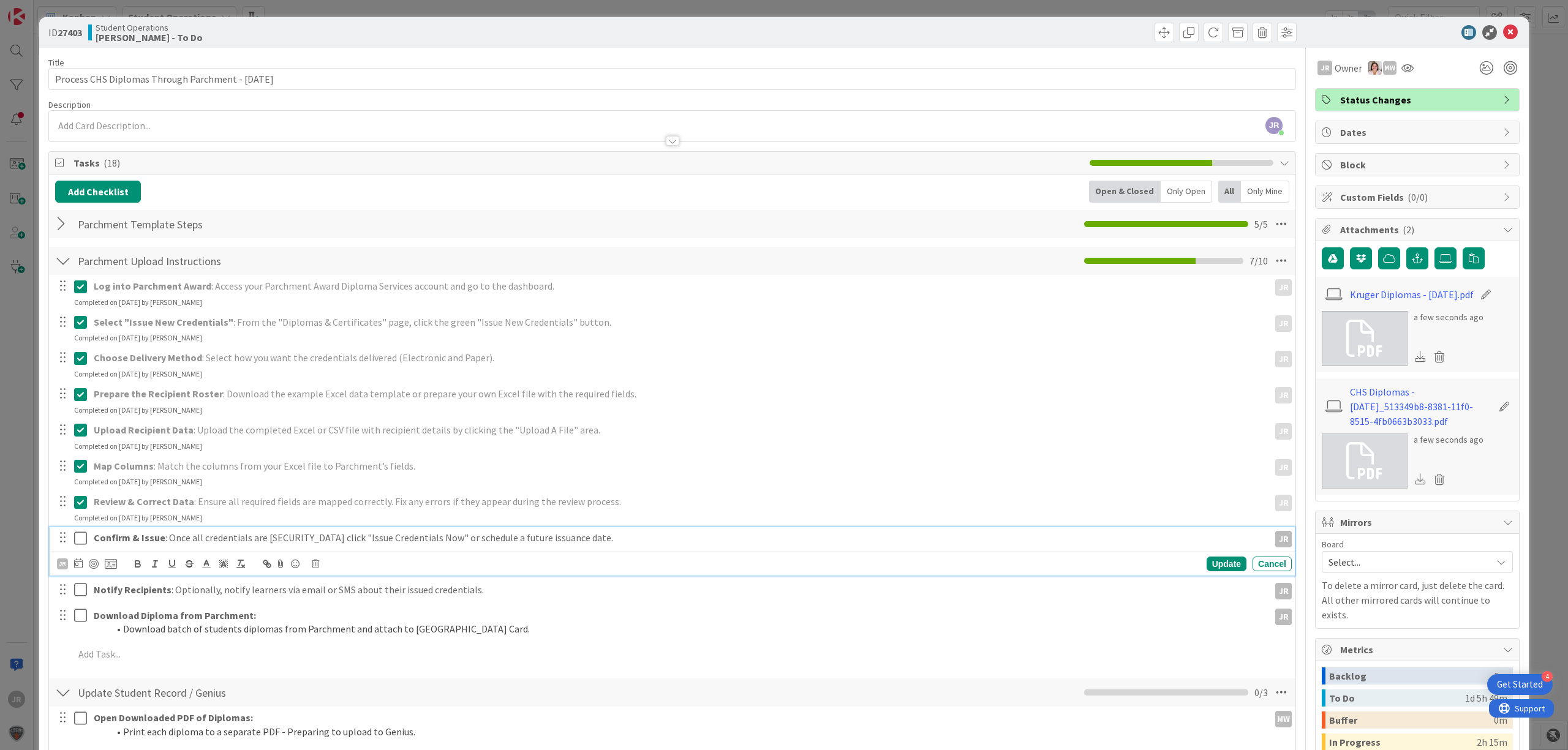
click at [80, 540] on icon at bounding box center [83, 539] width 19 height 15
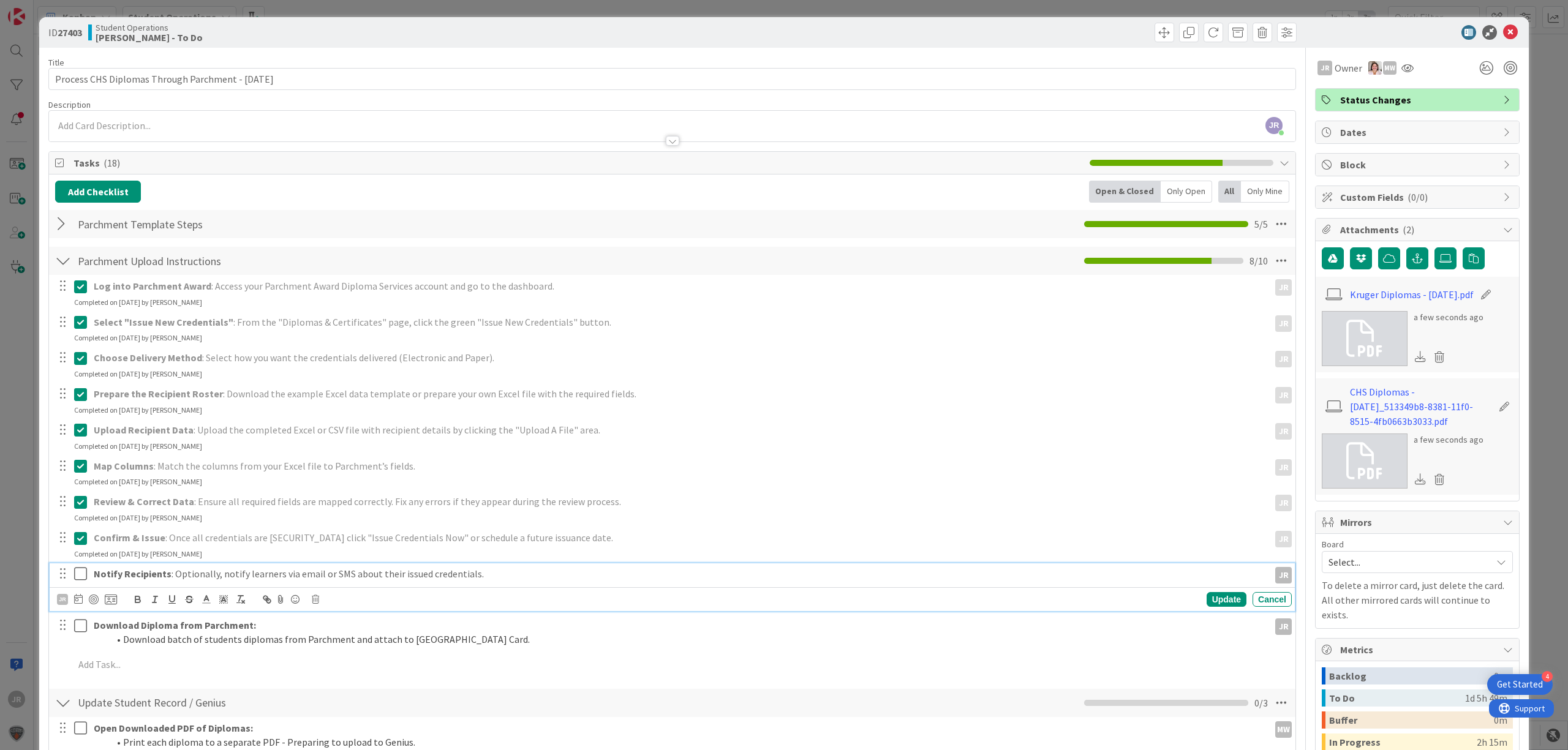
click at [85, 576] on icon at bounding box center [83, 574] width 19 height 15
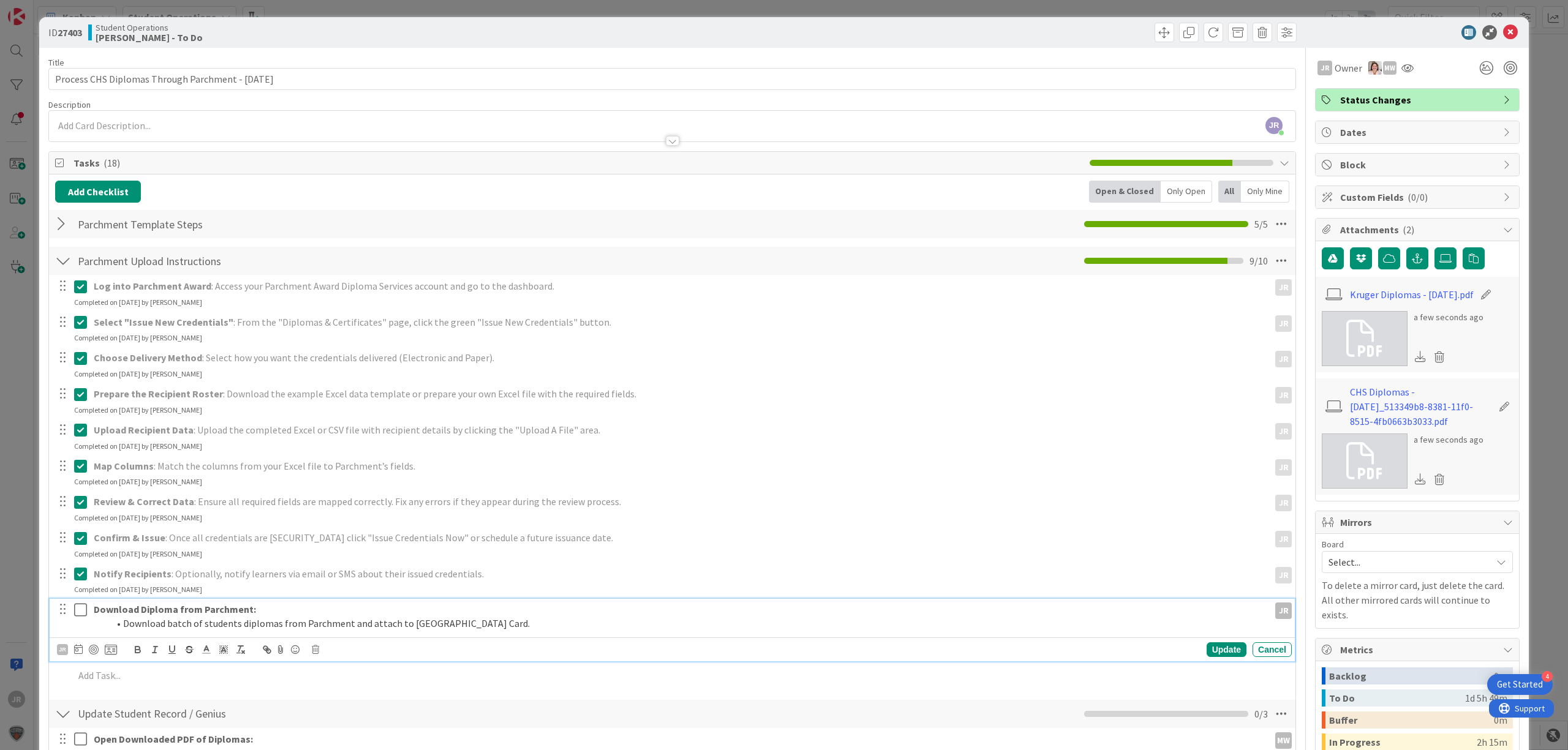
click at [83, 608] on icon at bounding box center [83, 610] width 19 height 15
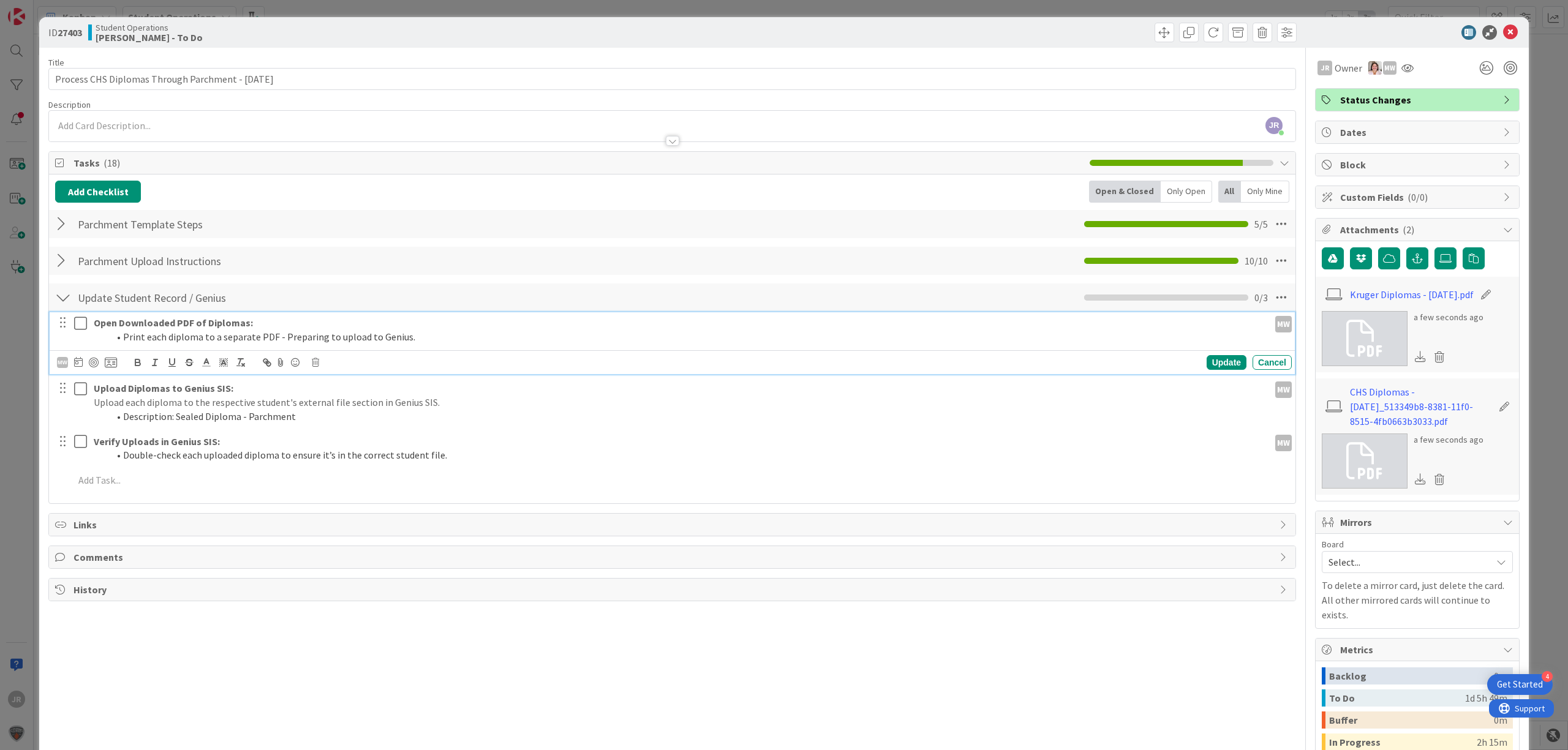
click at [83, 324] on icon at bounding box center [83, 324] width 19 height 15
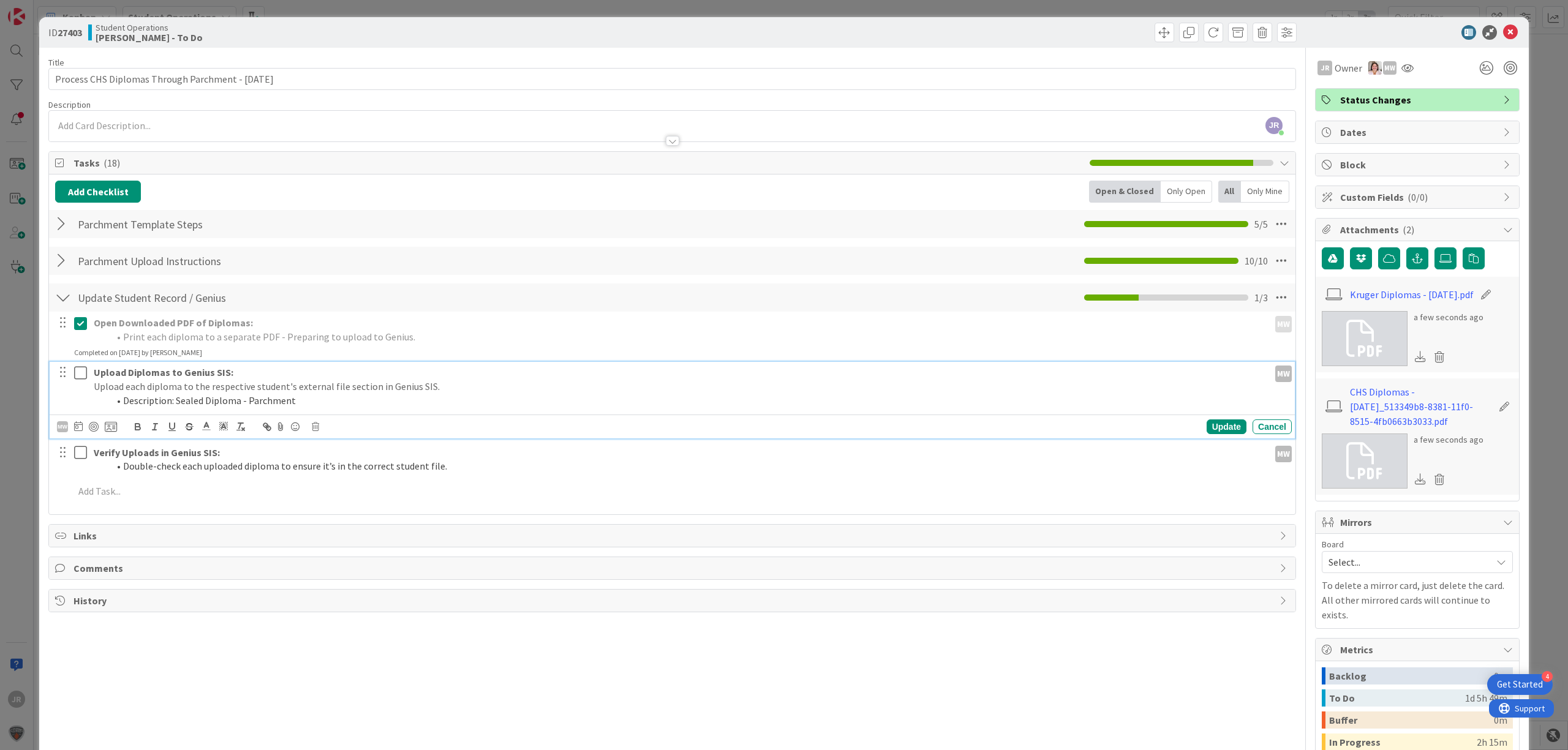
click at [81, 365] on button at bounding box center [82, 373] width 15 height 19
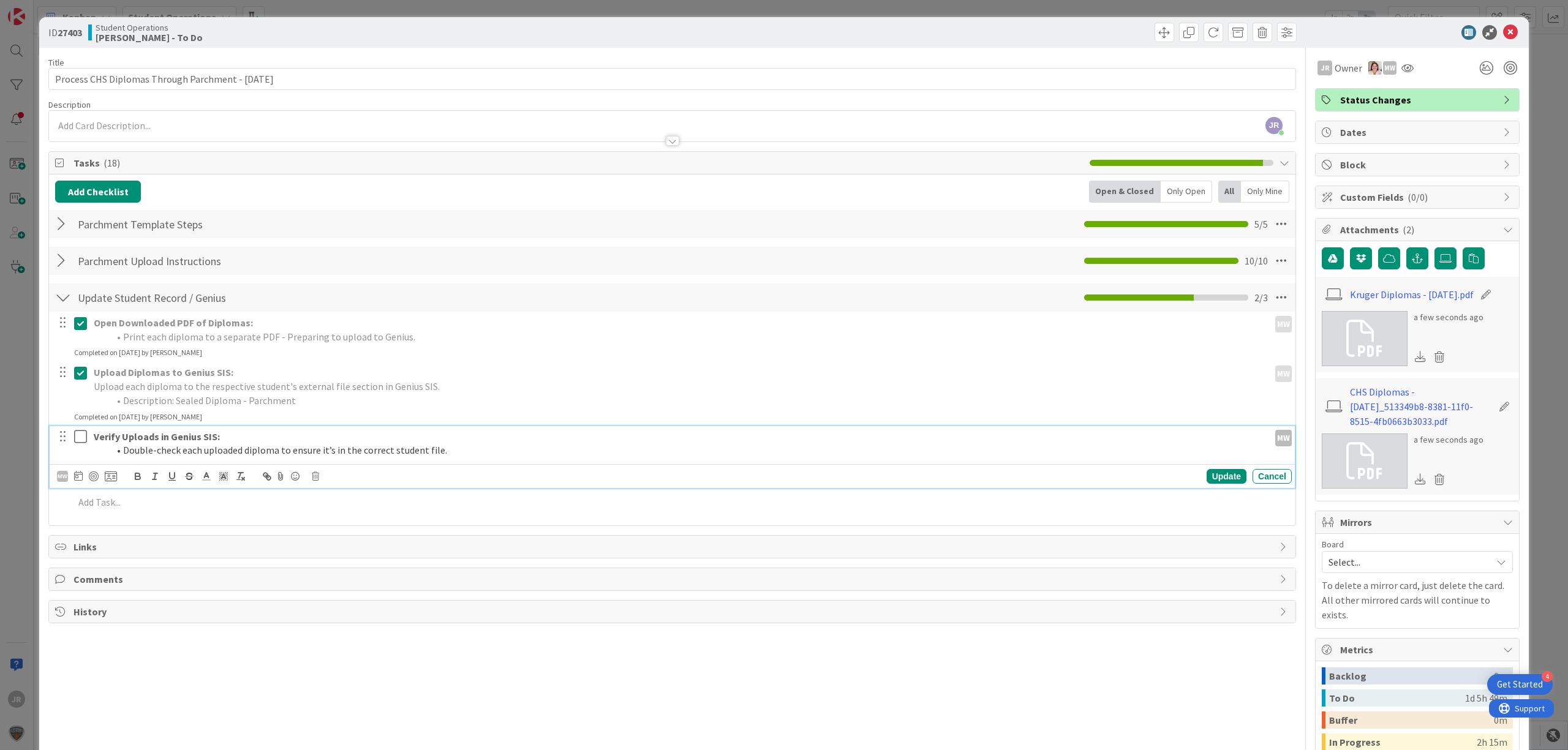
click at [81, 439] on icon at bounding box center [83, 437] width 19 height 15
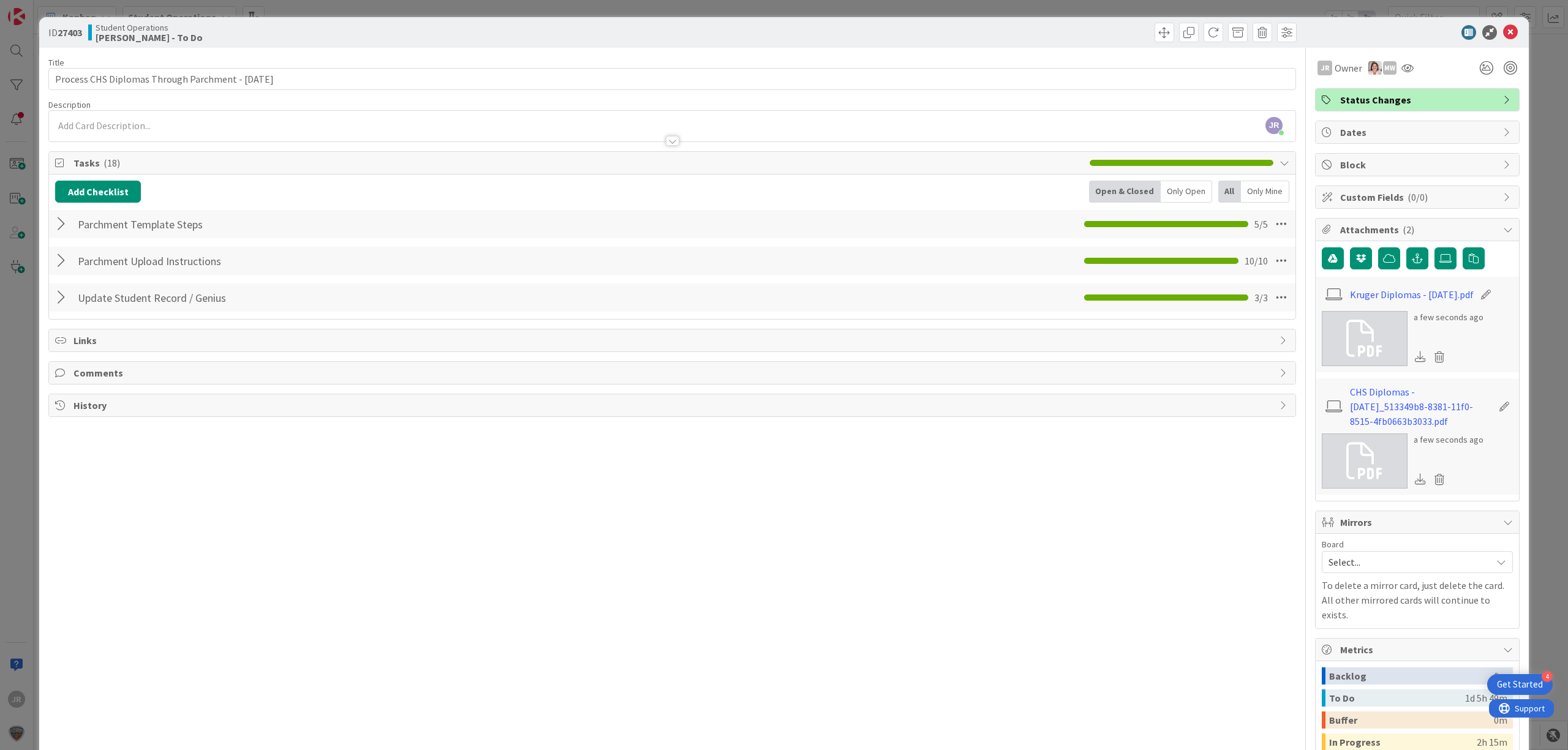
click at [1496, 412] on icon at bounding box center [1504, 406] width 17 height 12
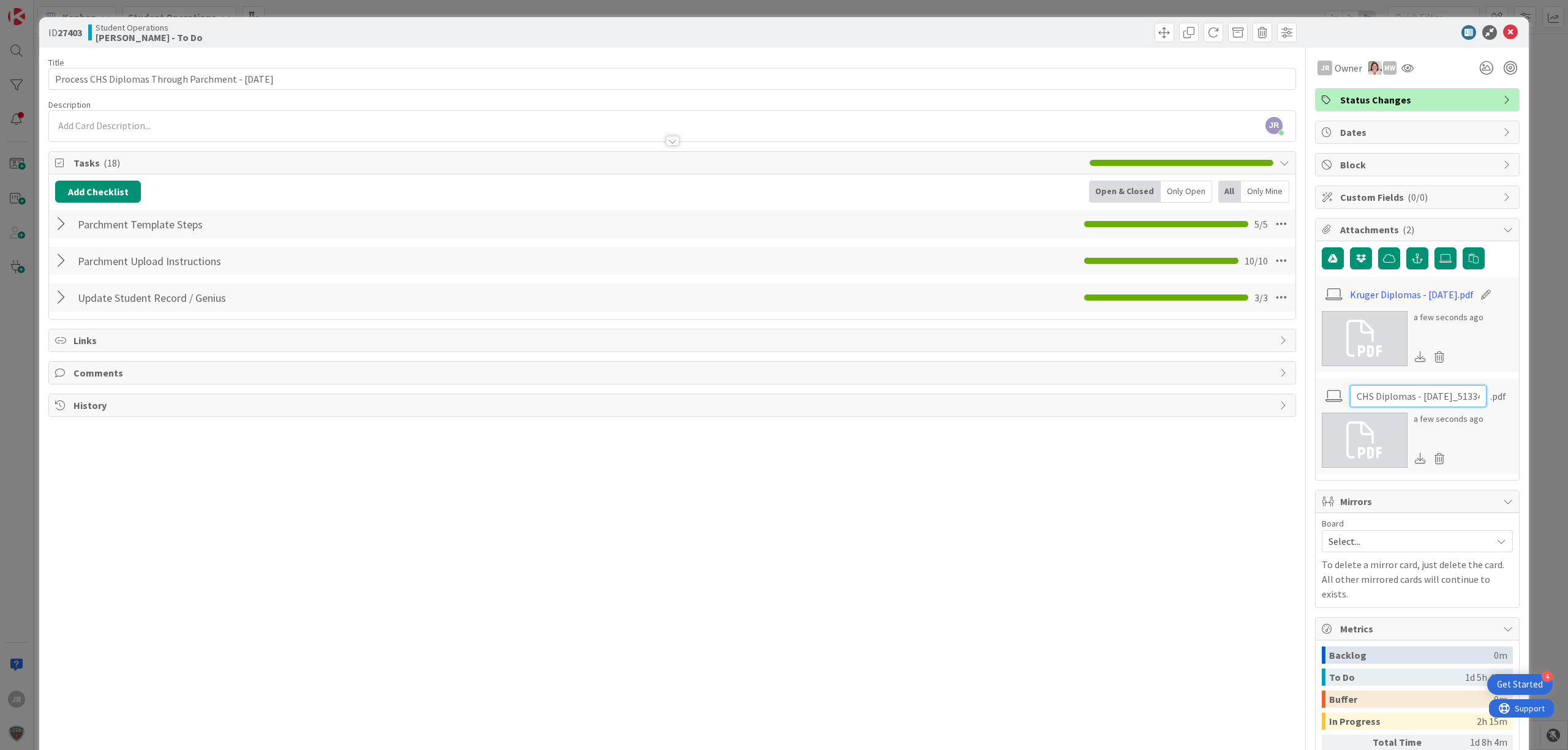
scroll to position [0, 175]
drag, startPoint x: 1404, startPoint y: 398, endPoint x: 1536, endPoint y: 400, distance: 132.0
click at [1536, 400] on div "ID 27403 Student Operations [PERSON_NAME] - To Do Title 51 / 128 Process CHS Di…" at bounding box center [784, 375] width 1568 height 750
type input "CHS Diplomas"
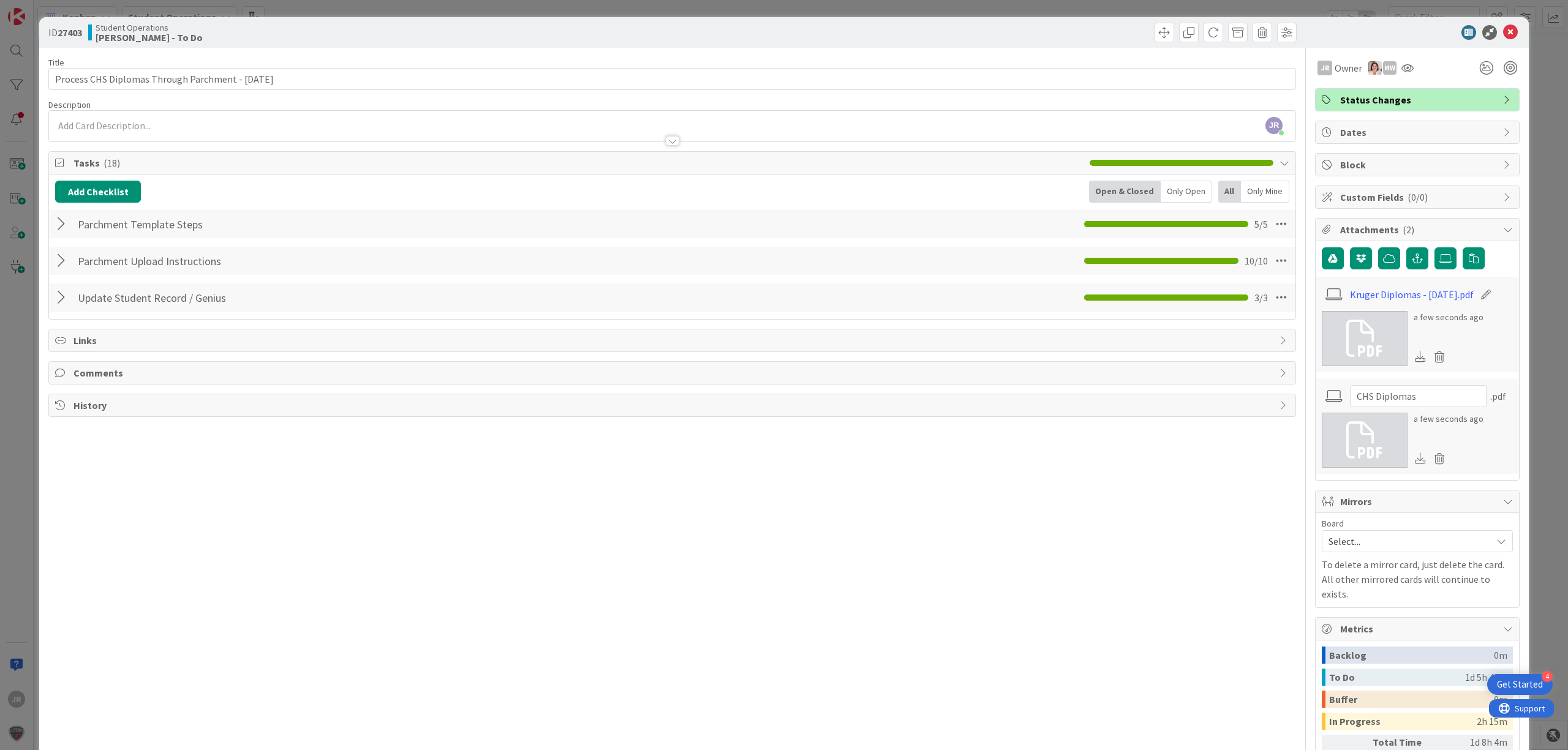
click at [1487, 299] on icon at bounding box center [1485, 294] width 17 height 12
drag, startPoint x: 1414, startPoint y: 298, endPoint x: 1503, endPoint y: 298, distance: 89.0
click at [1503, 298] on div "Kruger Diplomas - [DATE] .pdf a few seconds ago" at bounding box center [1416, 324] width 203 height 95
type input "Kruger Diplomas"
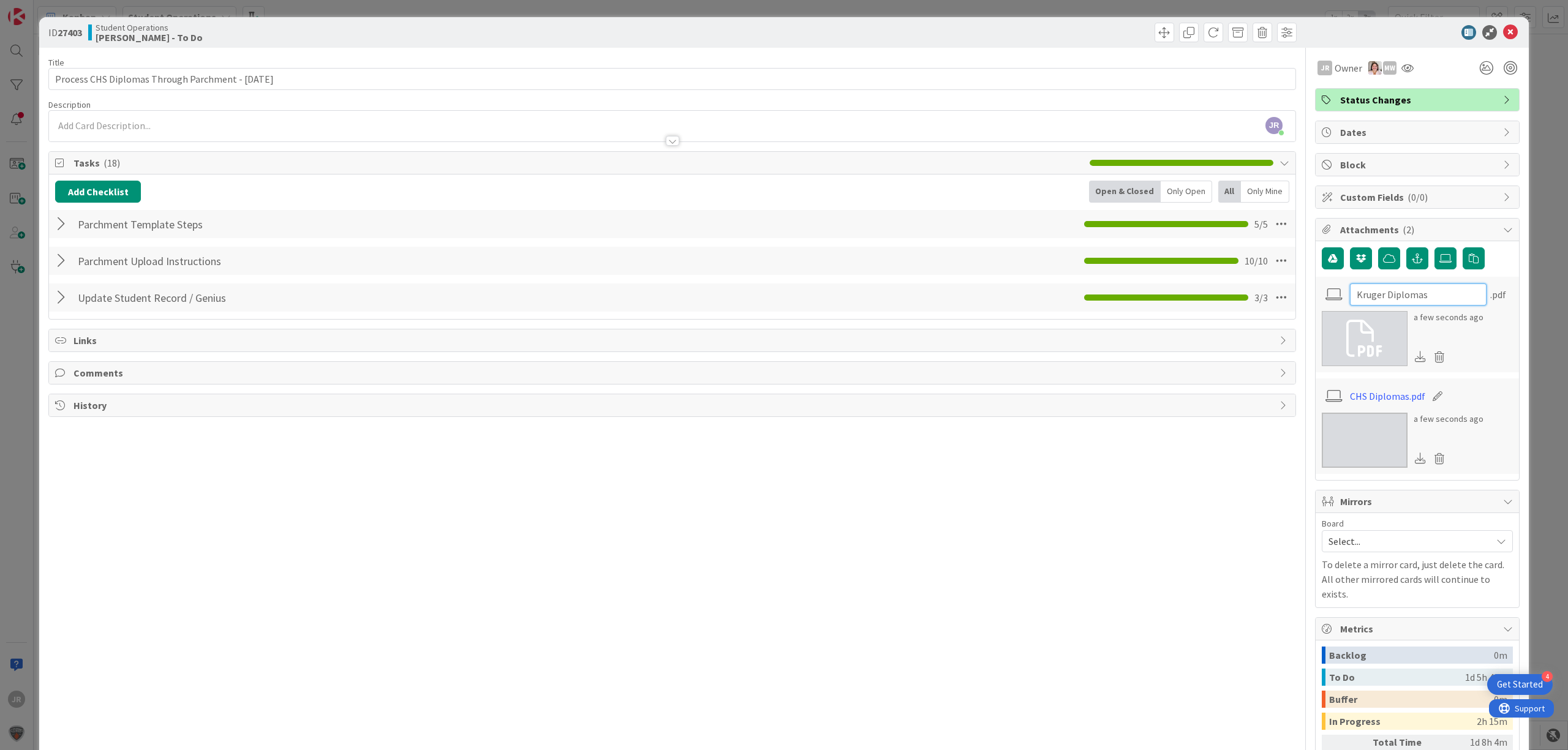
scroll to position [0, 0]
click at [1205, 501] on div "Title 51 / 128 Process CHS Diplomas Through Parchment - [DATE] Description JR […" at bounding box center [671, 449] width 1247 height 801
click at [59, 297] on div at bounding box center [62, 298] width 16 height 22
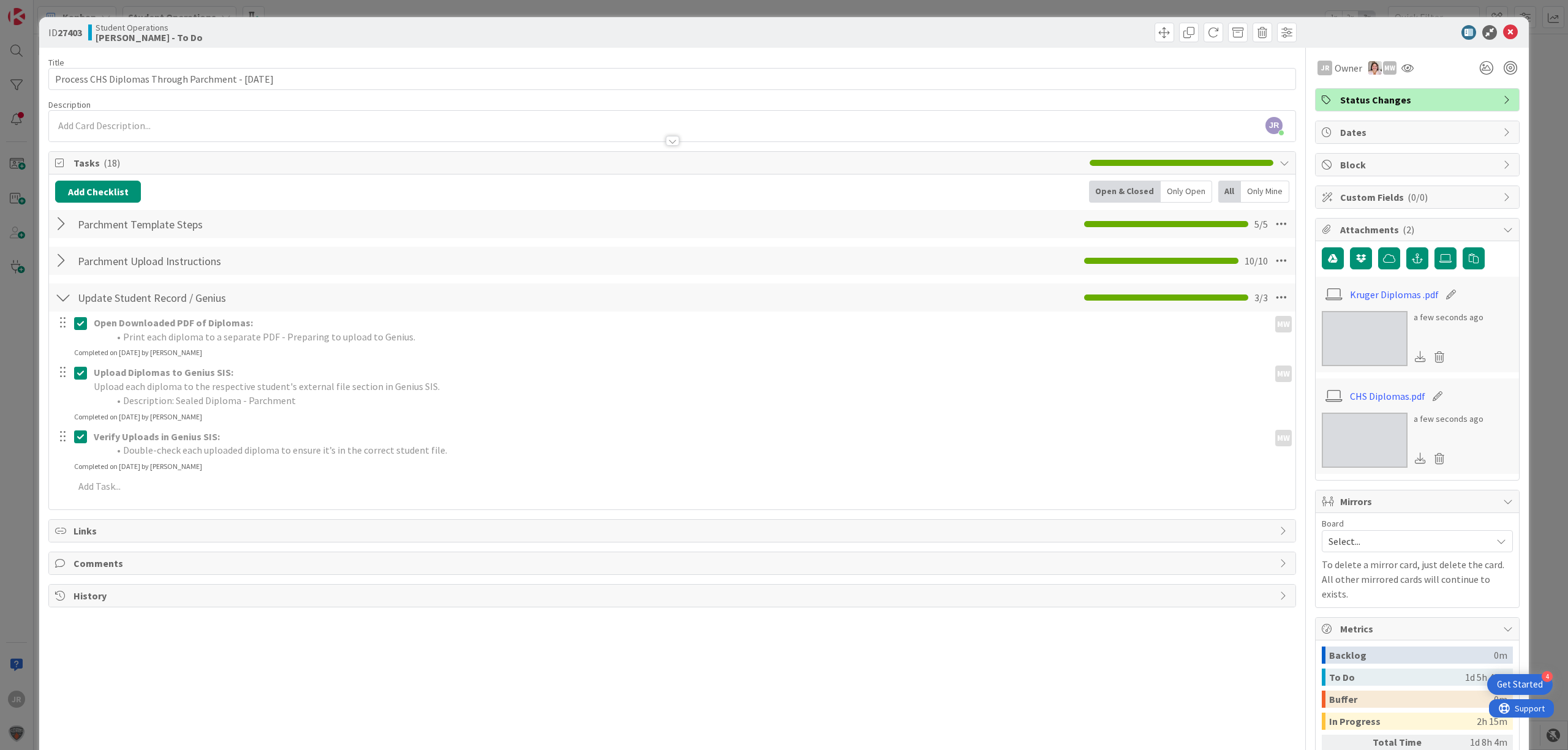
click at [79, 327] on icon at bounding box center [83, 324] width 19 height 15
click at [79, 388] on div at bounding box center [71, 375] width 34 height 49
click at [83, 367] on icon at bounding box center [83, 362] width 19 height 15
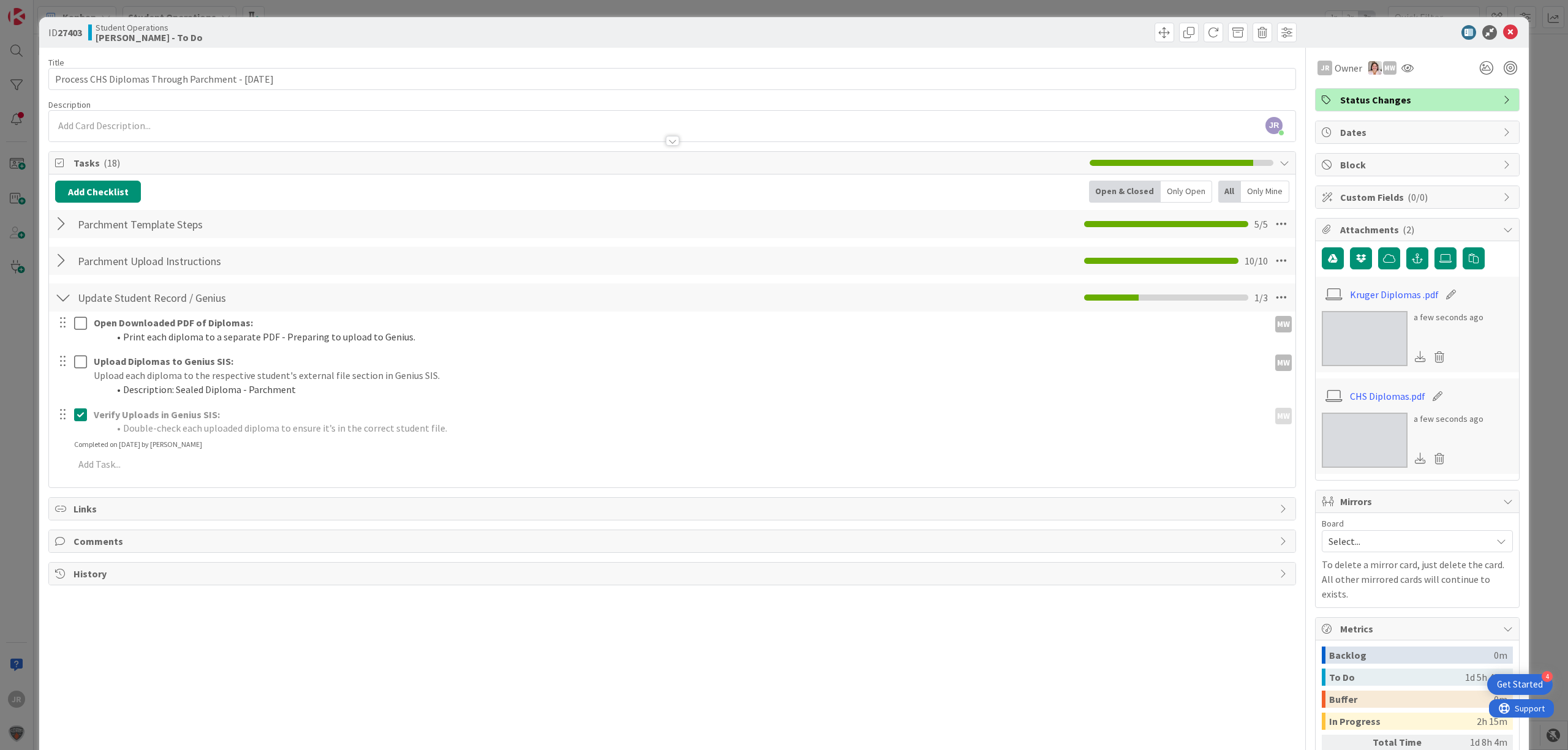
click at [82, 443] on div "Verify Uploads in Genius SIS: Double-check each uploaded diploma to ensure it’s…" at bounding box center [671, 427] width 1245 height 46
click at [82, 414] on icon at bounding box center [83, 414] width 19 height 15
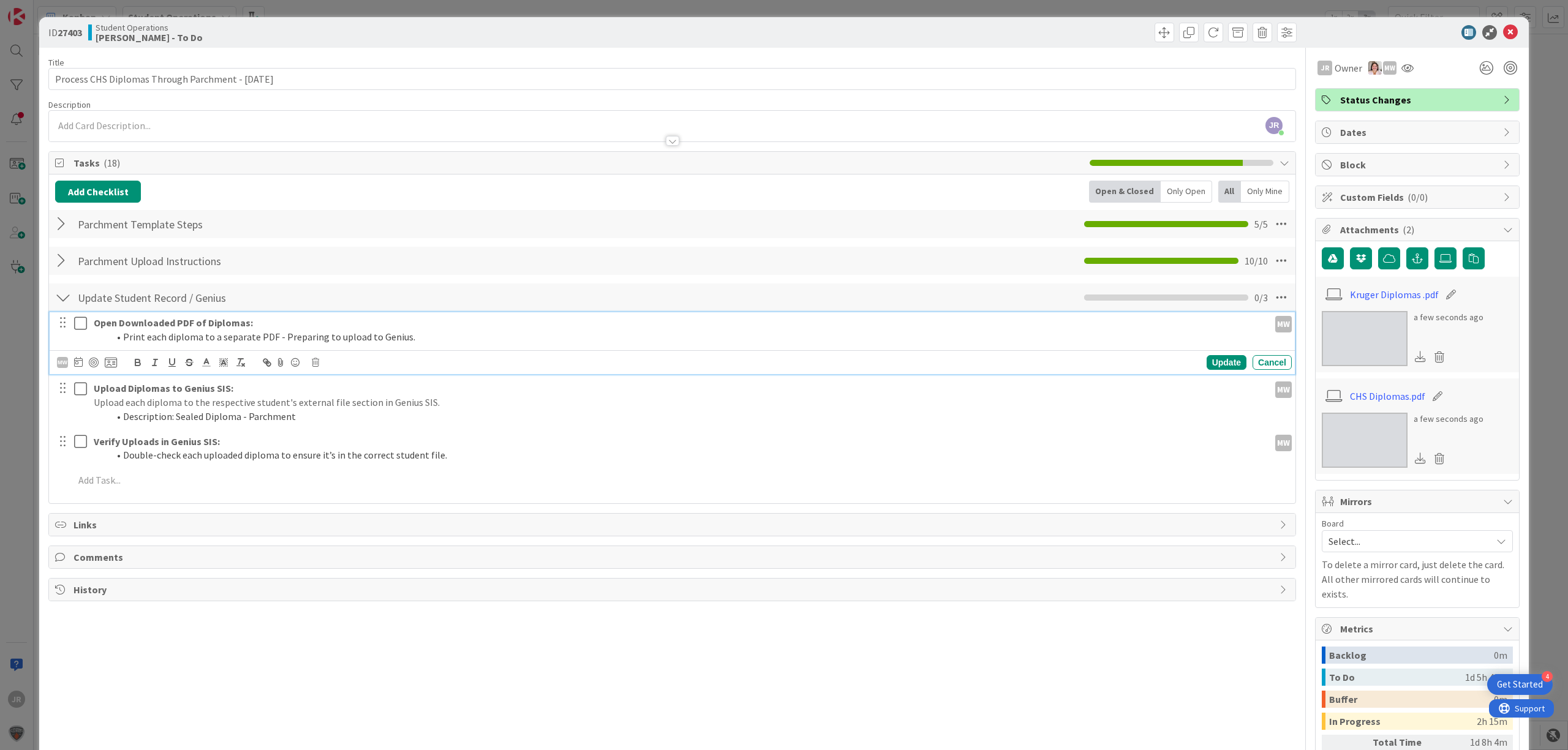
click at [304, 334] on li "Print each diploma to a separate PDF - Preparing to upload to Genius." at bounding box center [686, 337] width 1155 height 14
click at [62, 368] on div "MW" at bounding box center [62, 362] width 11 height 11
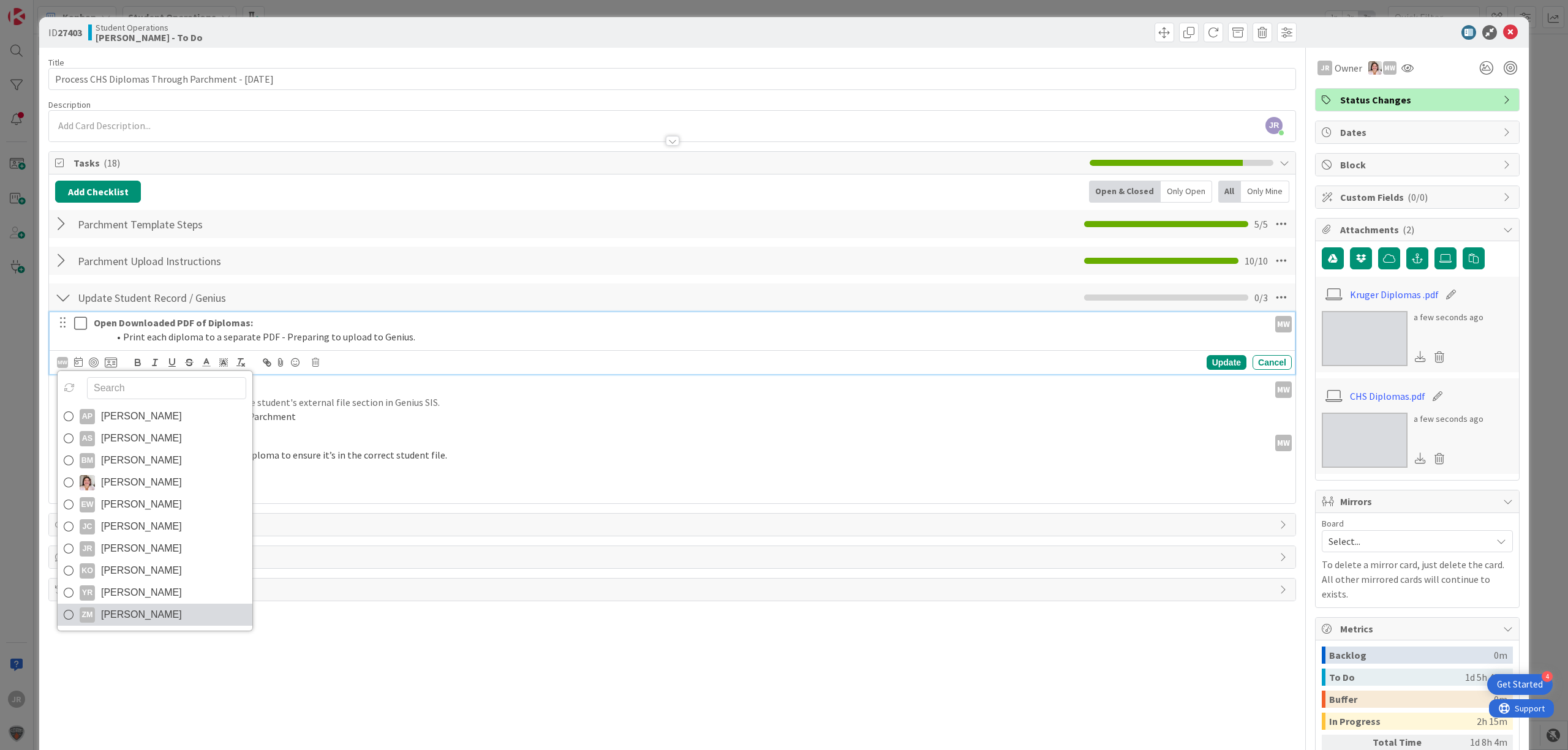
click at [142, 615] on span "[PERSON_NAME]" at bounding box center [141, 615] width 81 height 19
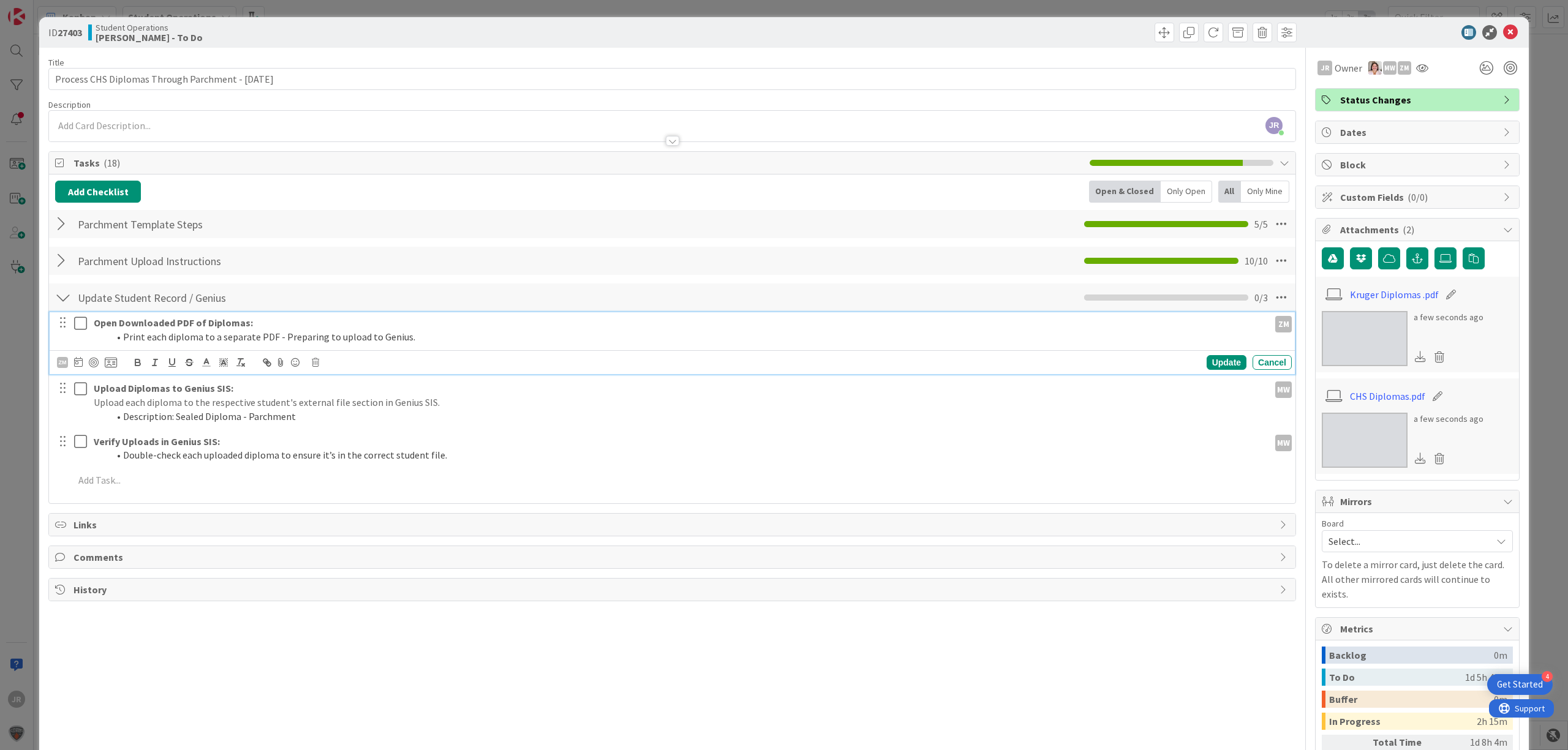
click at [71, 404] on div at bounding box center [71, 401] width 34 height 49
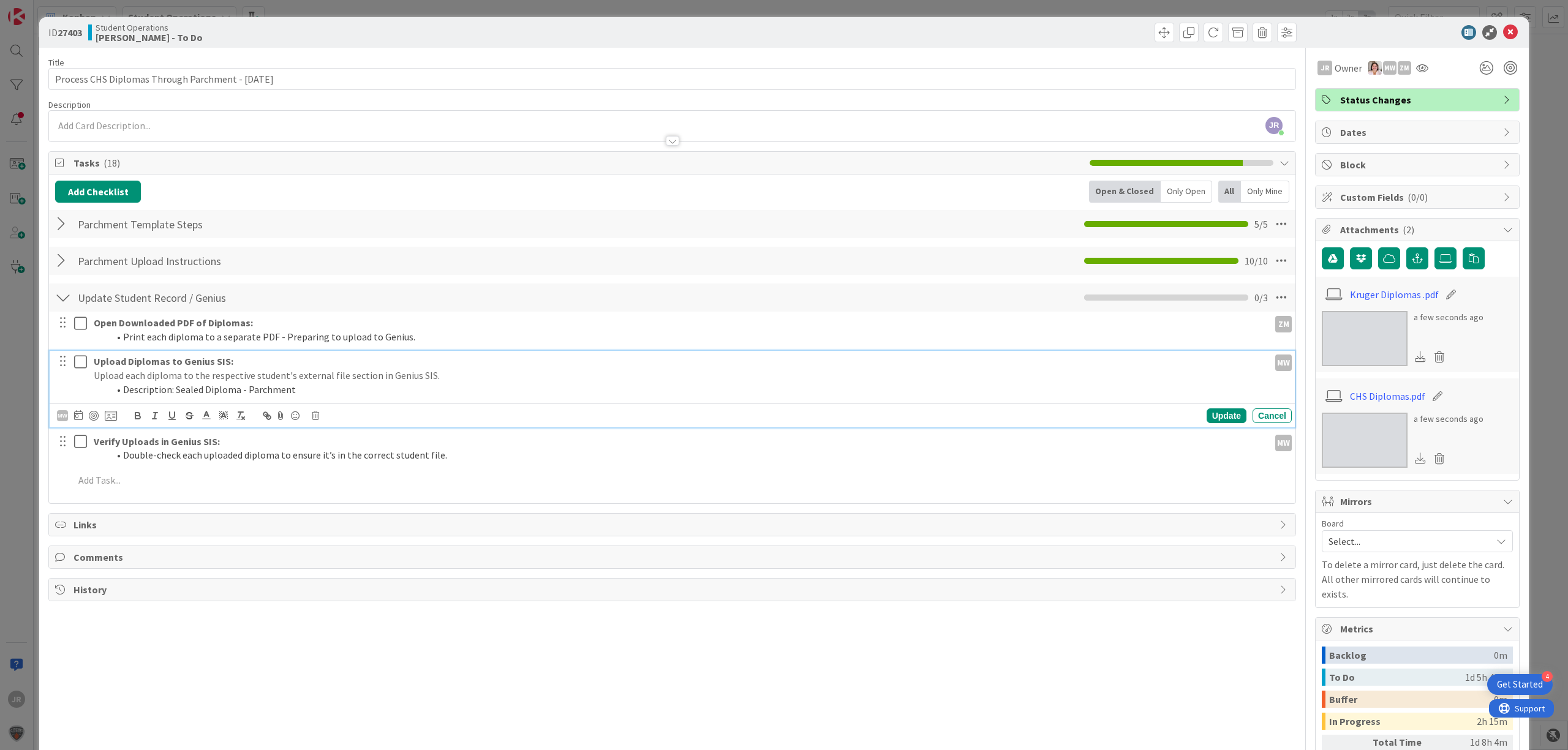
click at [91, 375] on div "Upload Diplomas to Genius SIS: Upload each diploma to the respective student's …" at bounding box center [679, 375] width 1180 height 49
click at [65, 413] on div "MW" at bounding box center [62, 415] width 11 height 11
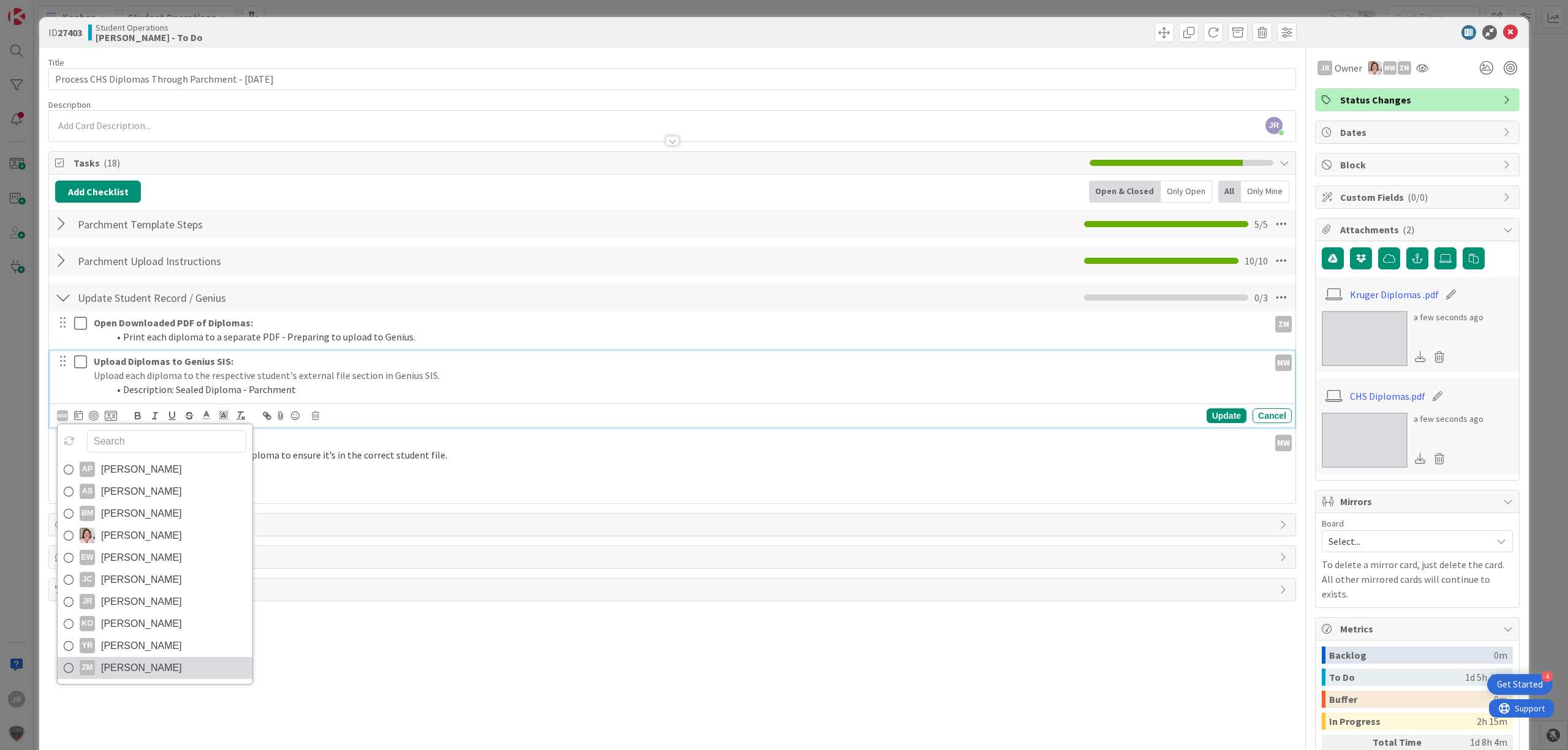
click at [136, 665] on span "[PERSON_NAME]" at bounding box center [141, 668] width 81 height 19
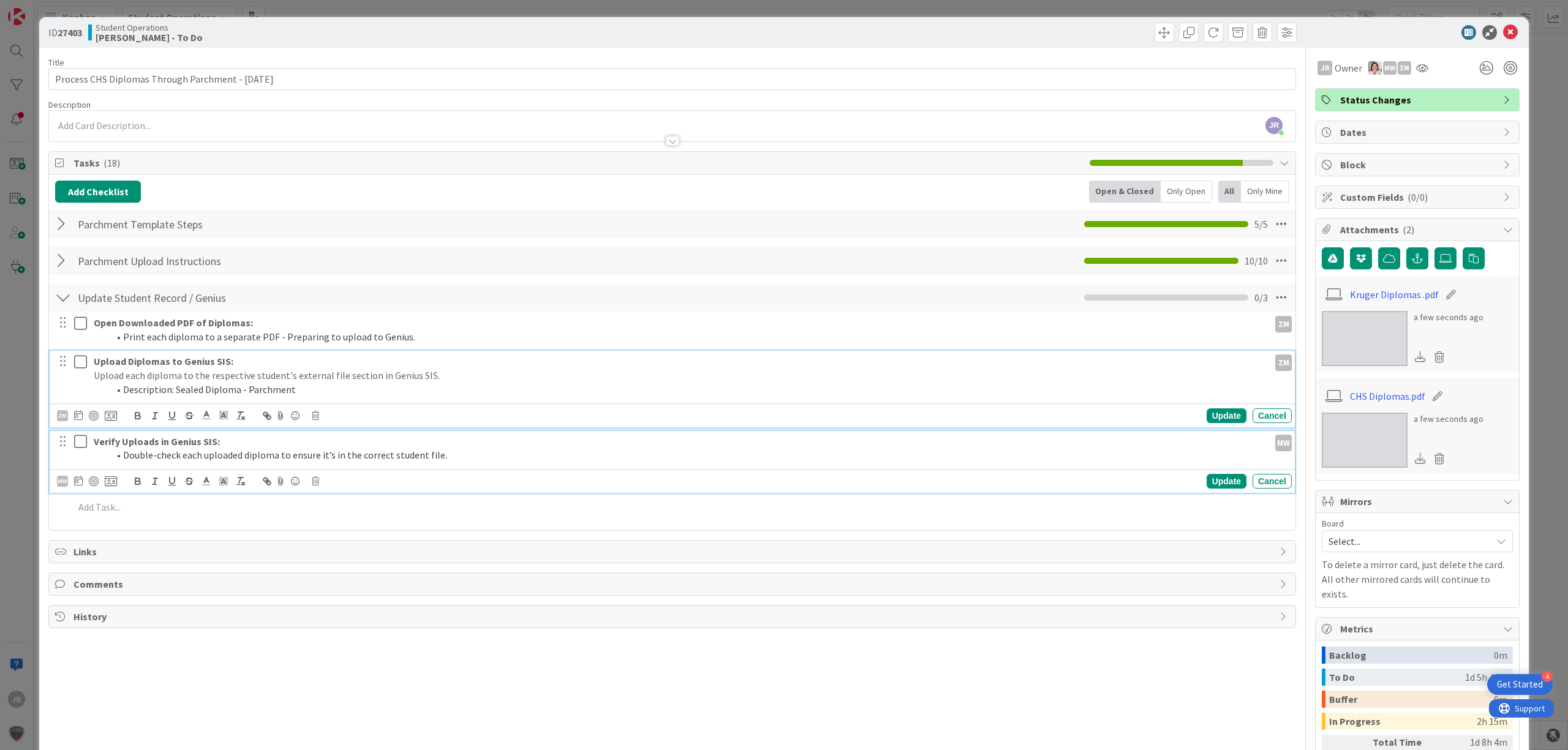
click at [102, 455] on ol "Double-check each uploaded diploma to ensure it’s in the correct student file." at bounding box center [679, 454] width 1170 height 14
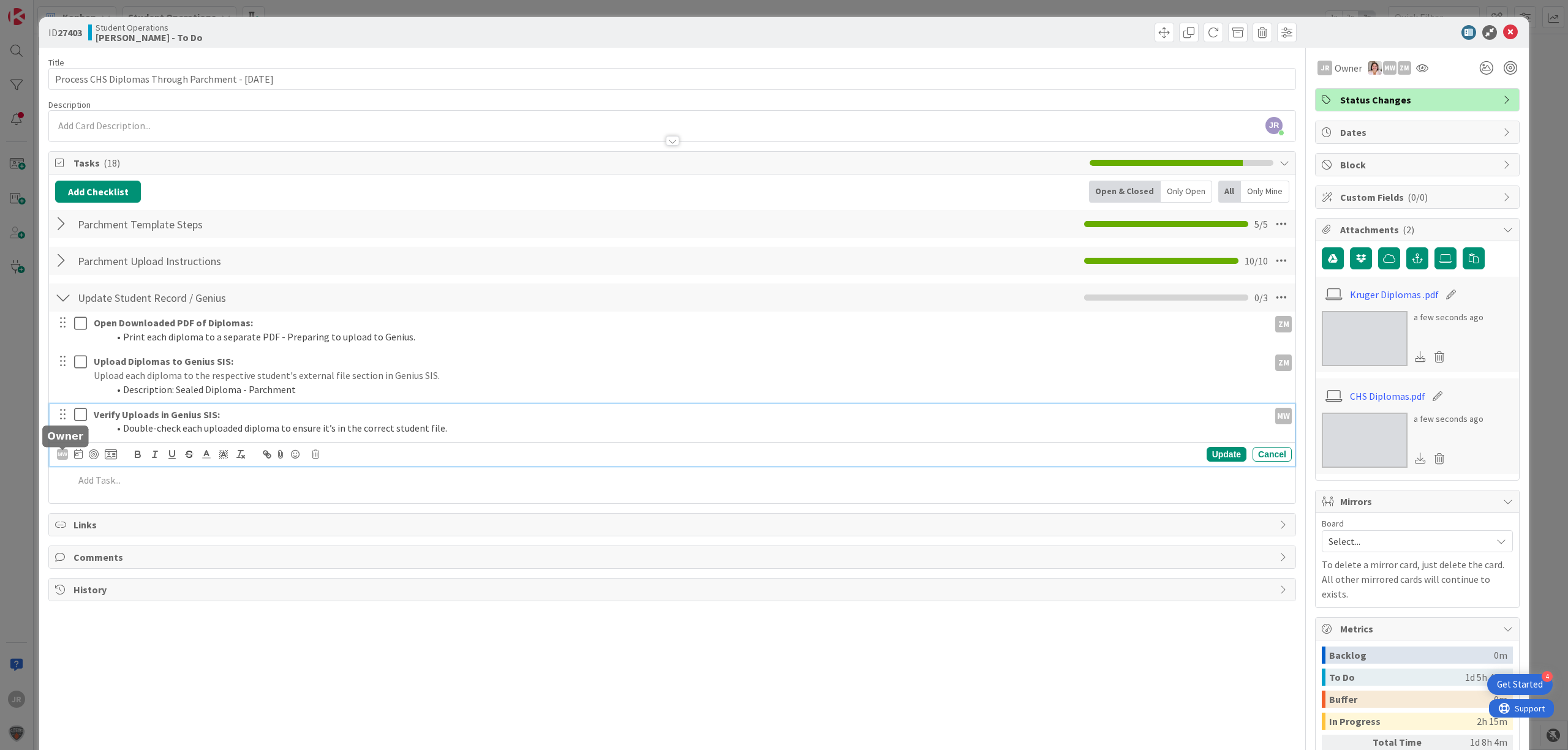
click at [60, 458] on div "MW" at bounding box center [62, 454] width 11 height 11
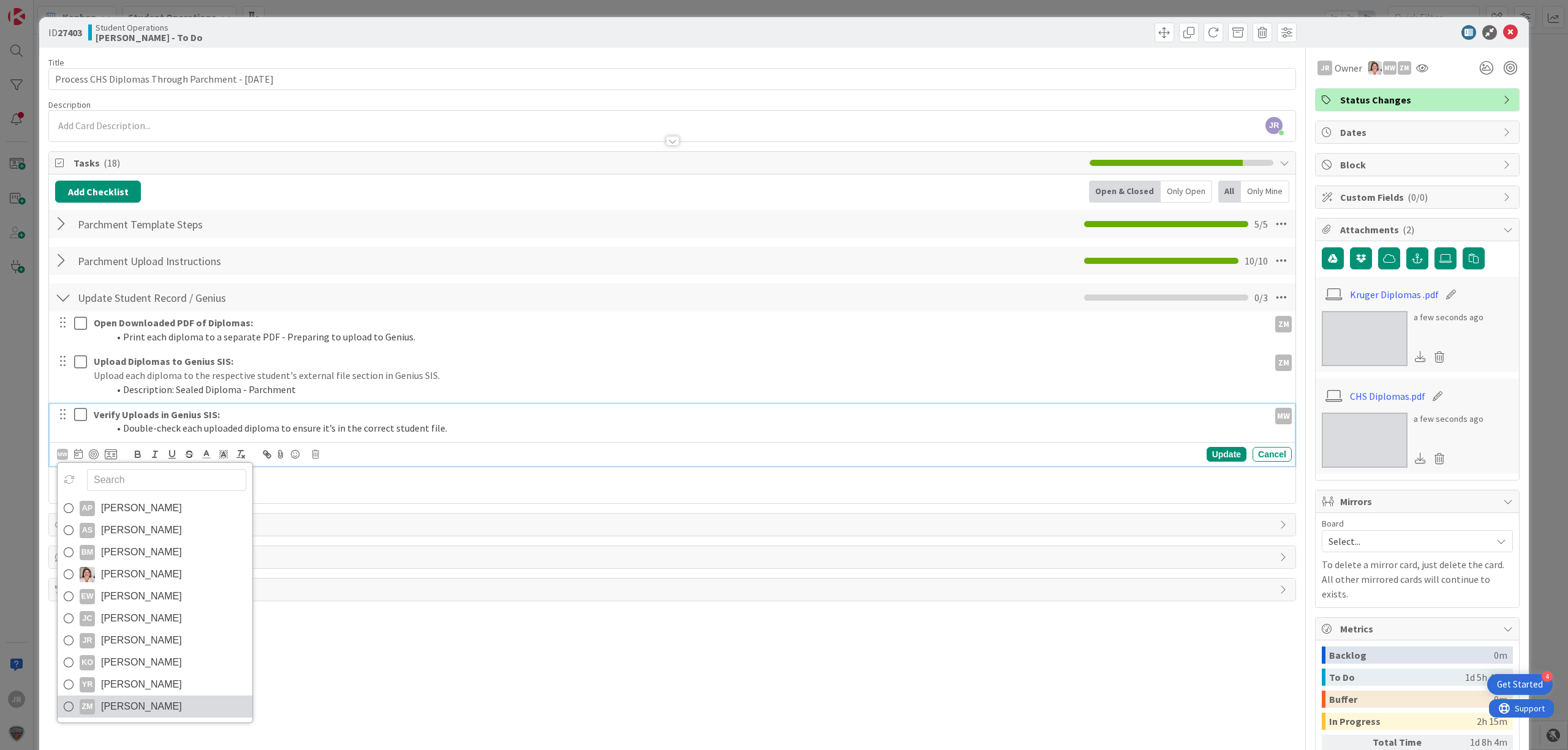
click at [167, 716] on link "ZM [PERSON_NAME]" at bounding box center [155, 706] width 195 height 22
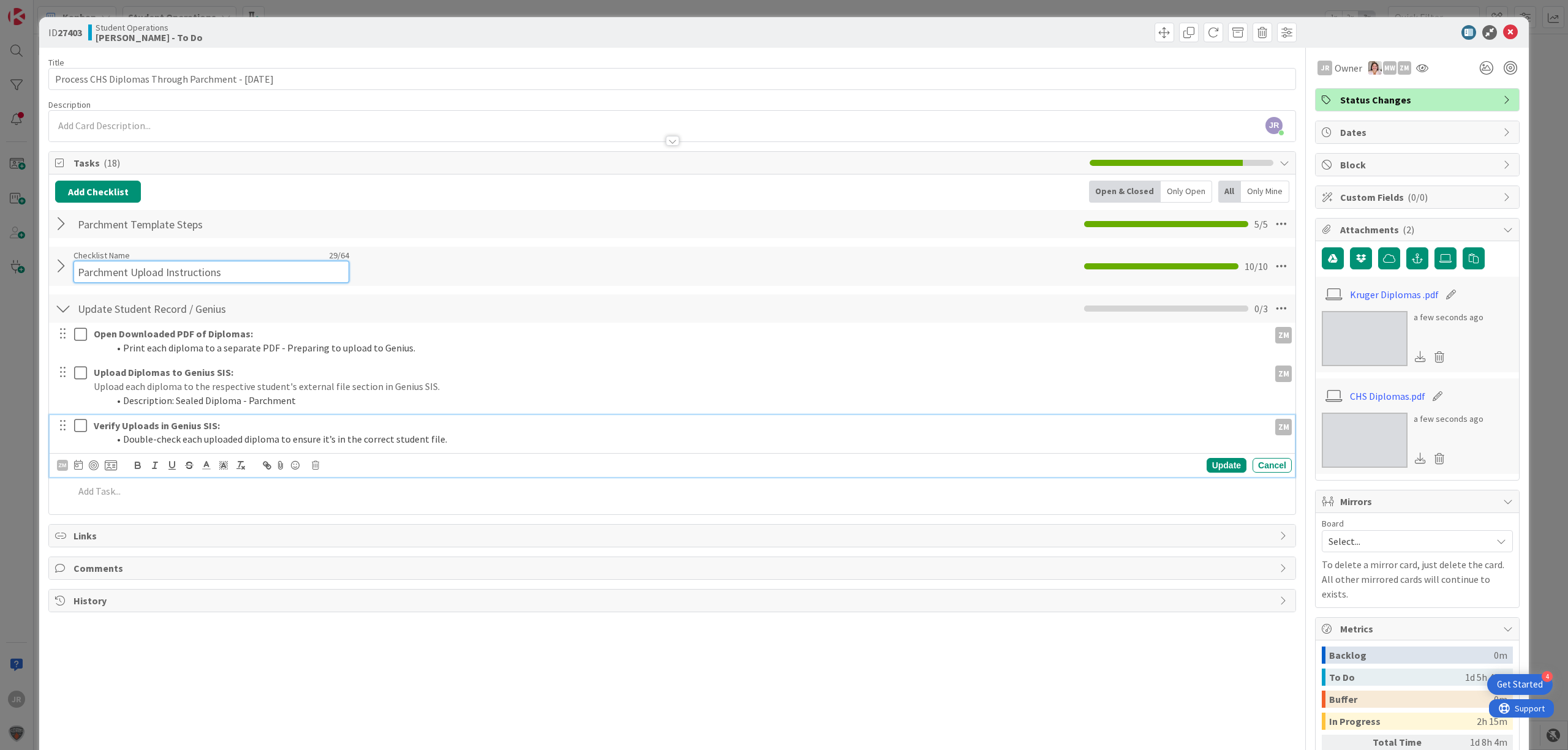
click at [116, 265] on input "Parchment Upload Instructions" at bounding box center [210, 272] width 275 height 22
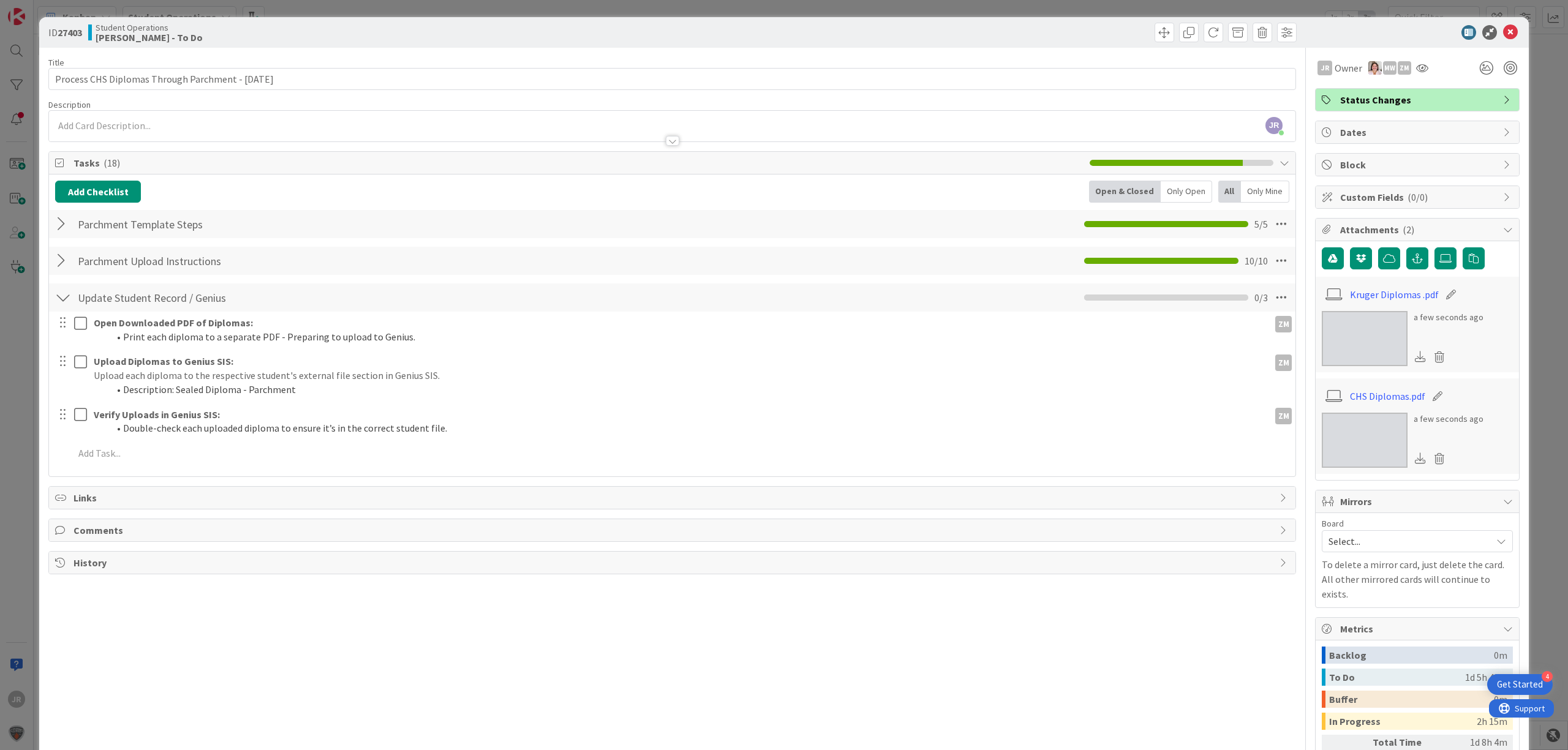
click at [62, 272] on div at bounding box center [62, 261] width 16 height 22
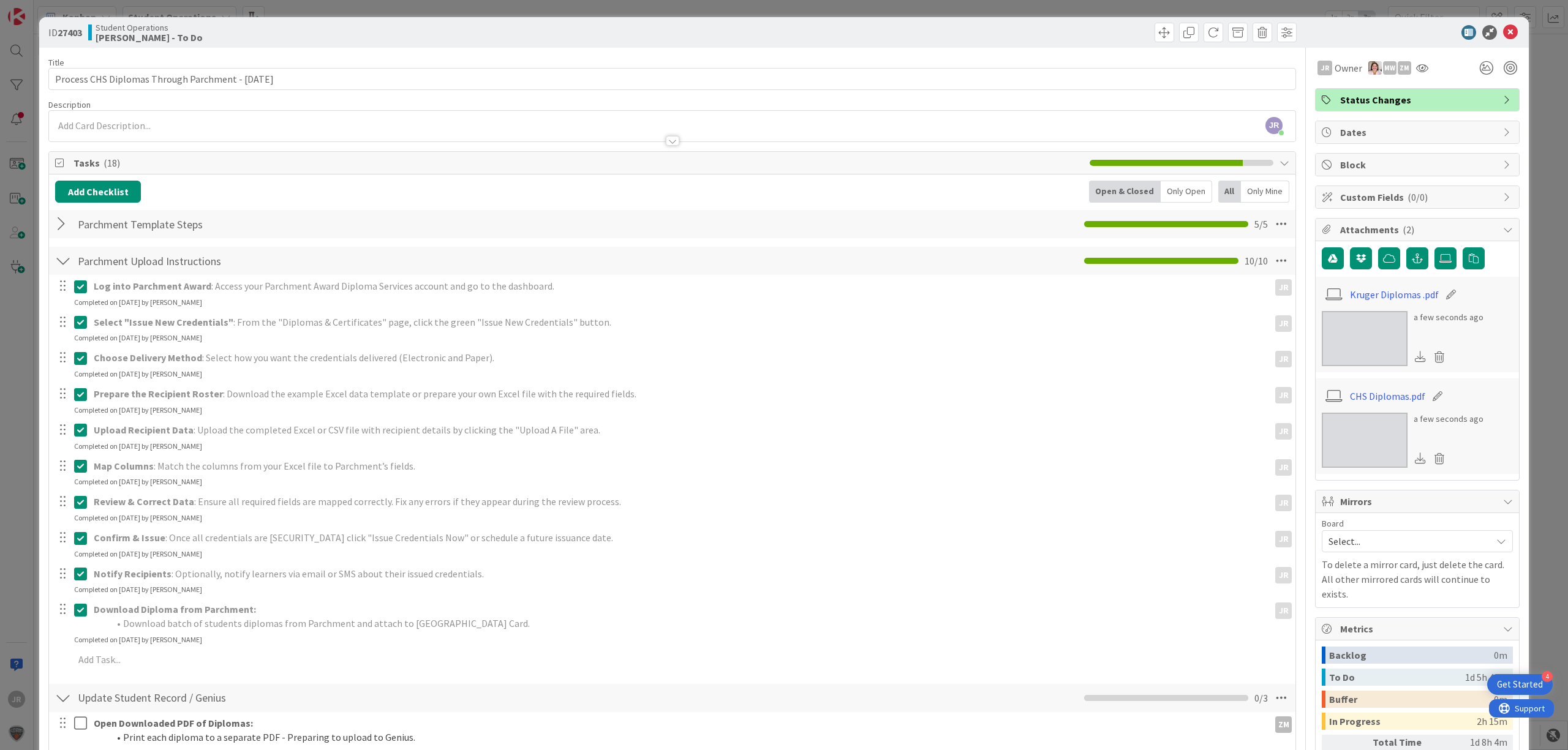
click at [62, 272] on div at bounding box center [62, 261] width 16 height 22
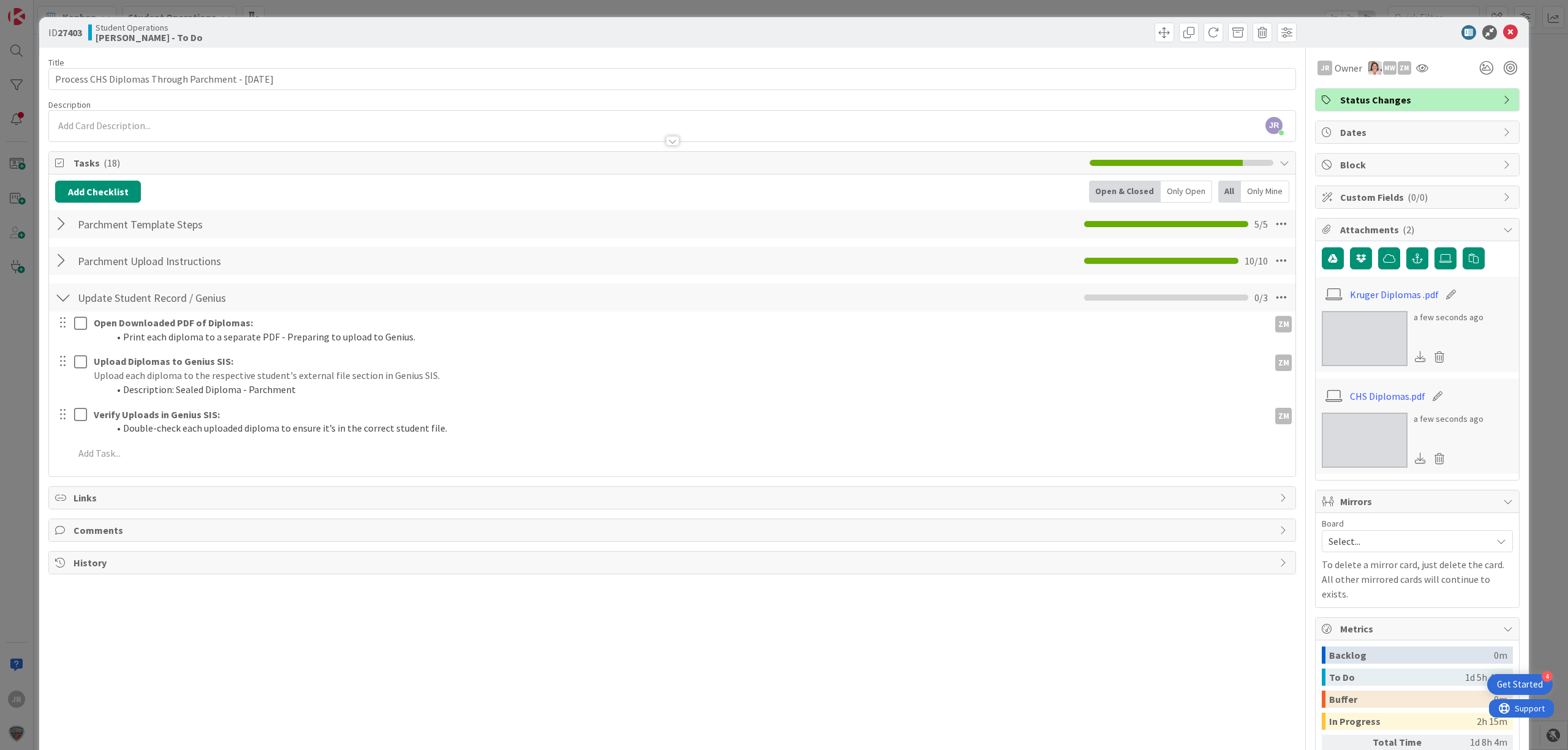
click at [266, 131] on div at bounding box center [672, 135] width 1246 height 13
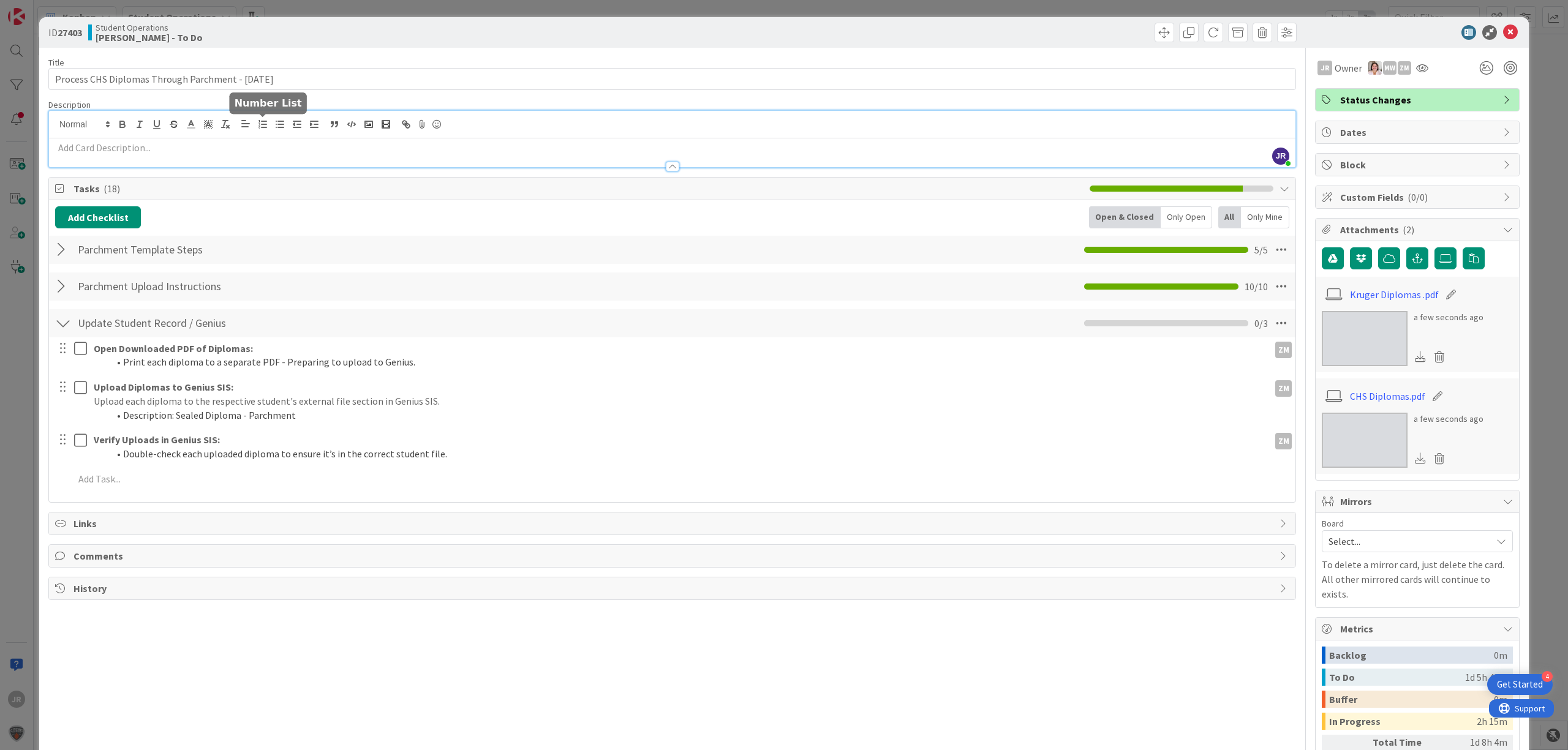
click at [266, 149] on p at bounding box center [671, 147] width 1234 height 14
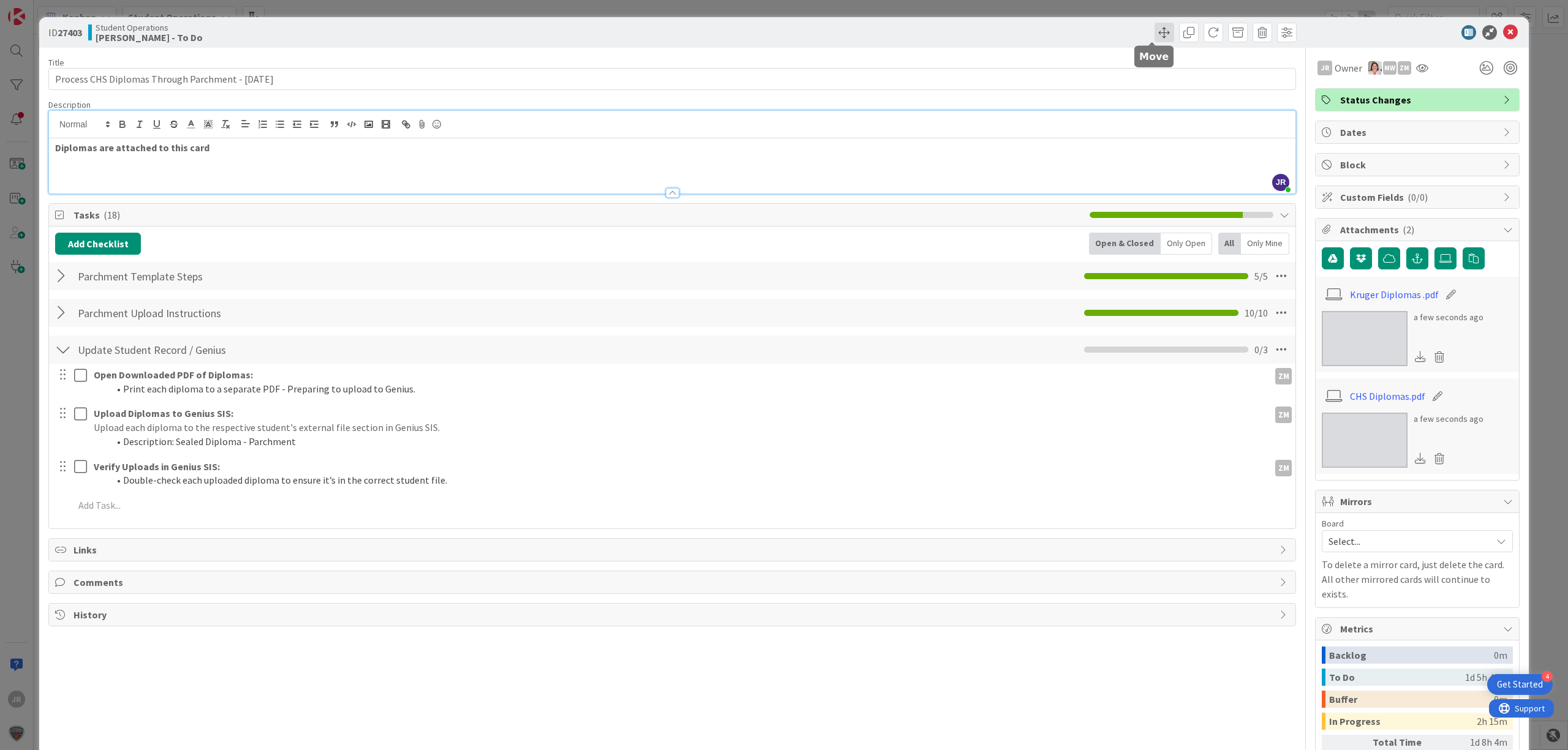
click at [1159, 28] on span at bounding box center [1164, 32] width 19 height 19
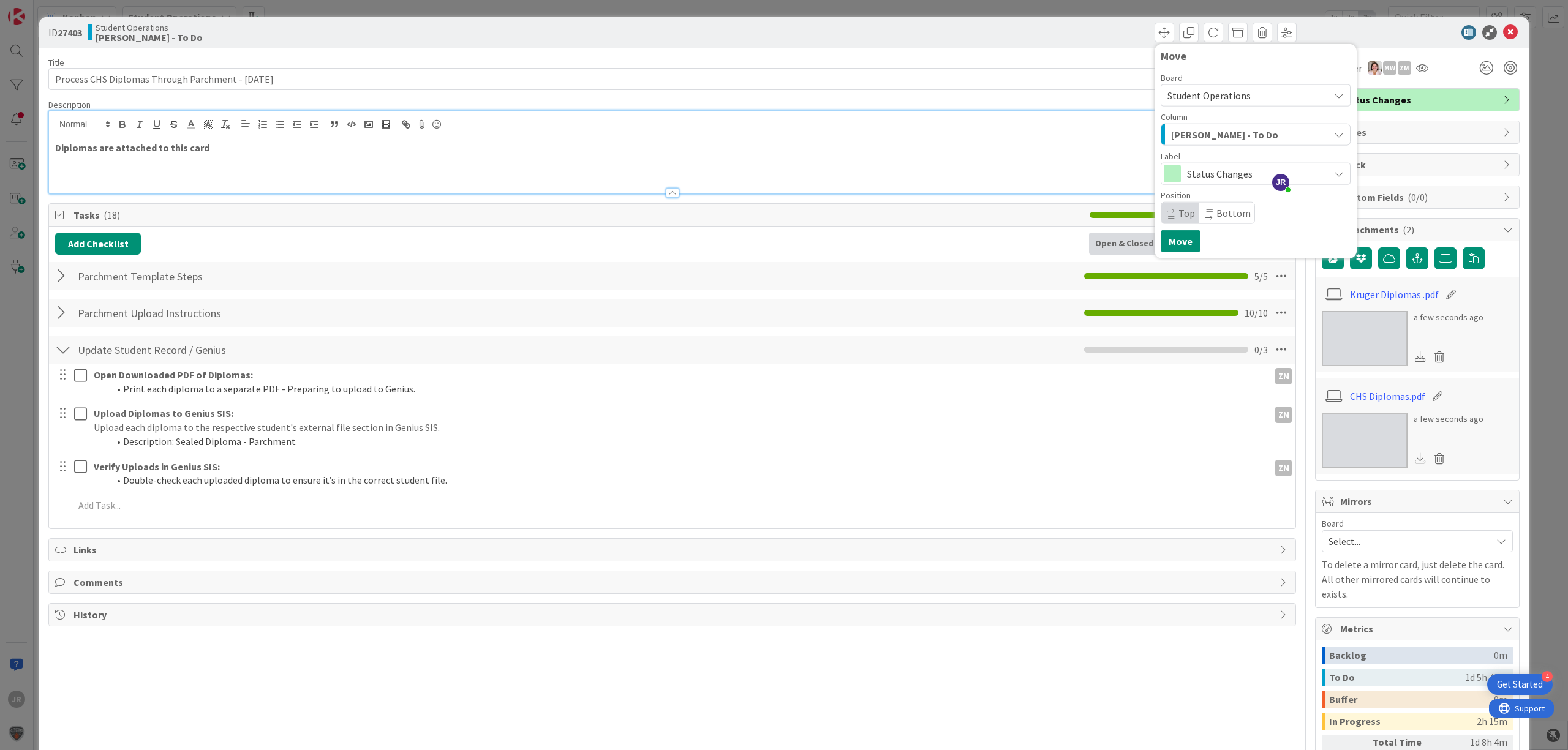
click at [1020, 3] on div "ID 27403 Student Operations [PERSON_NAME] - To Do Move Board Student Operations…" at bounding box center [784, 375] width 1568 height 750
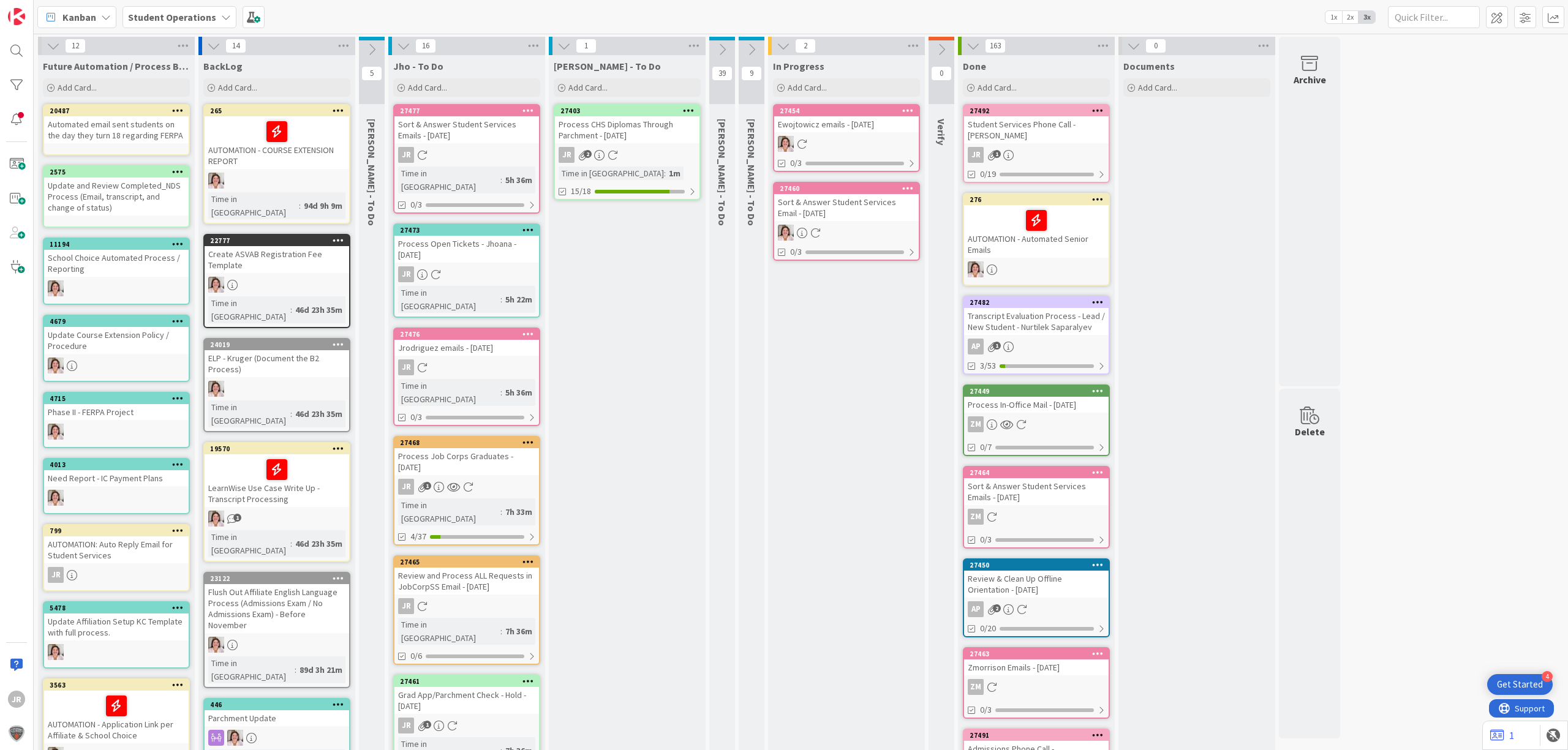
click at [568, 43] on icon at bounding box center [564, 45] width 14 height 14
